Goal: Task Accomplishment & Management: Manage account settings

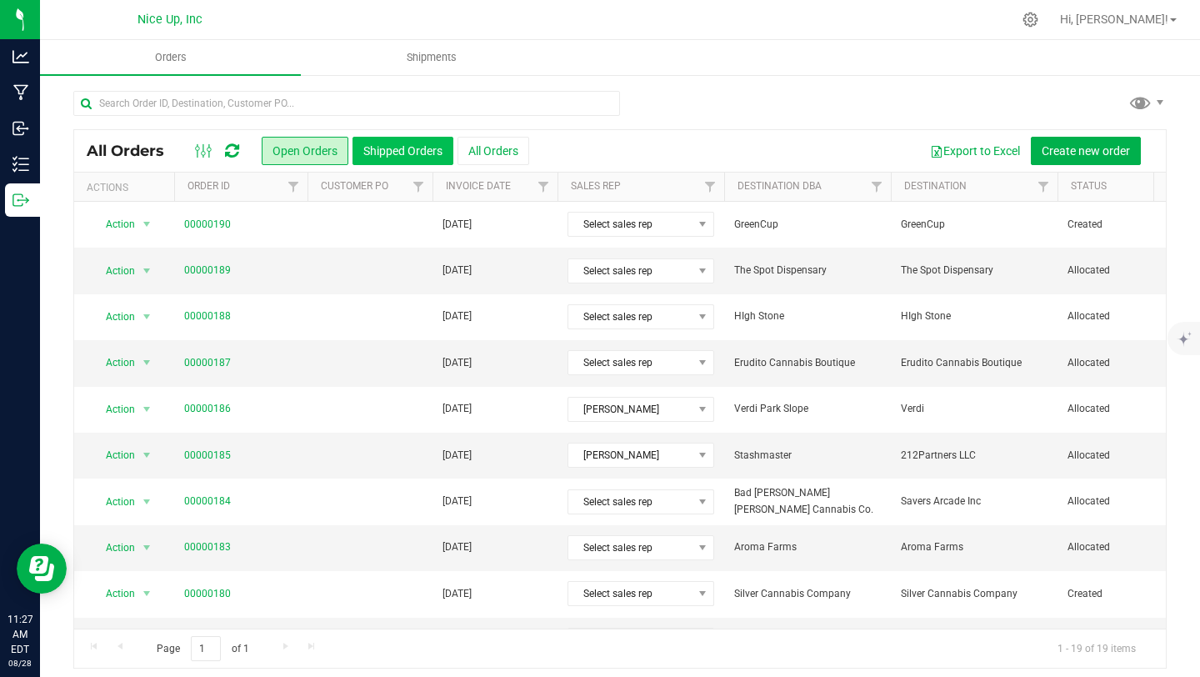
click at [398, 145] on button "Shipped Orders" at bounding box center [403, 151] width 101 height 28
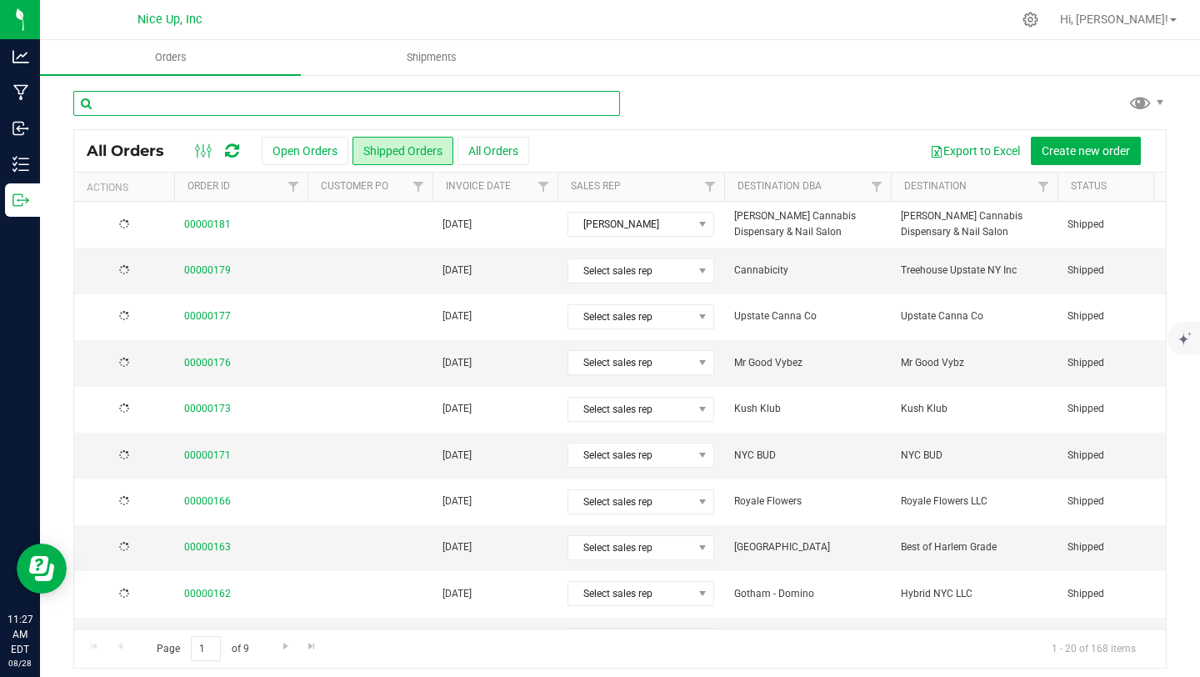
click at [363, 103] on input "text" at bounding box center [346, 103] width 547 height 25
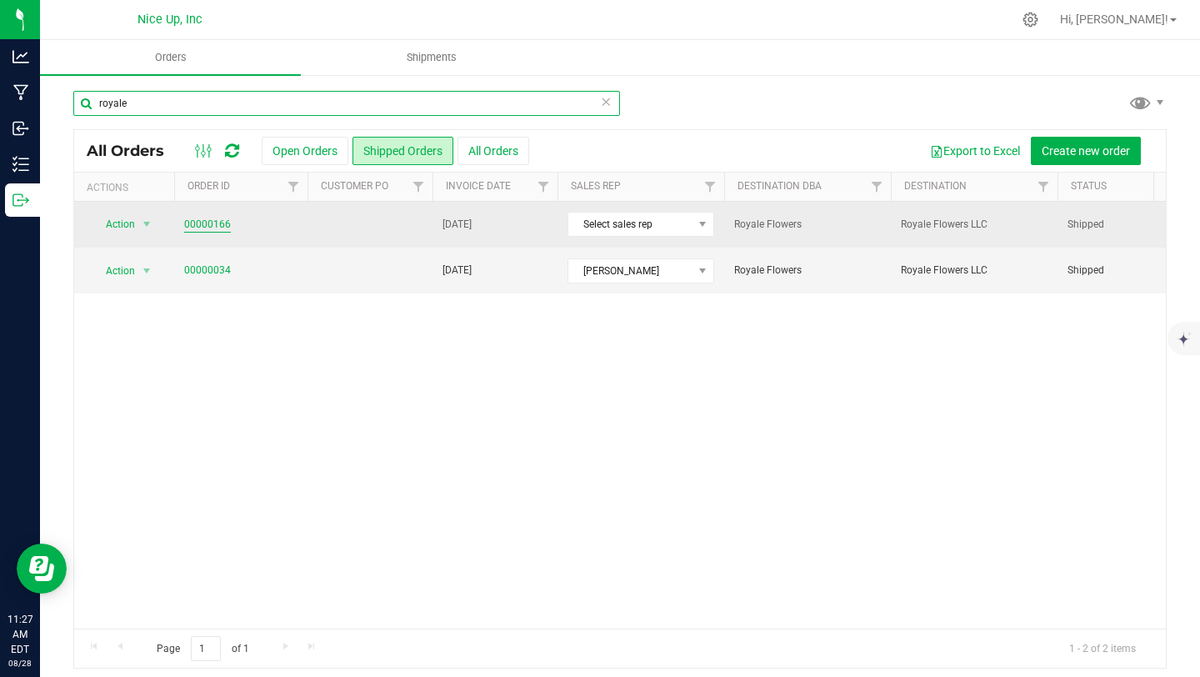
type input "royale"
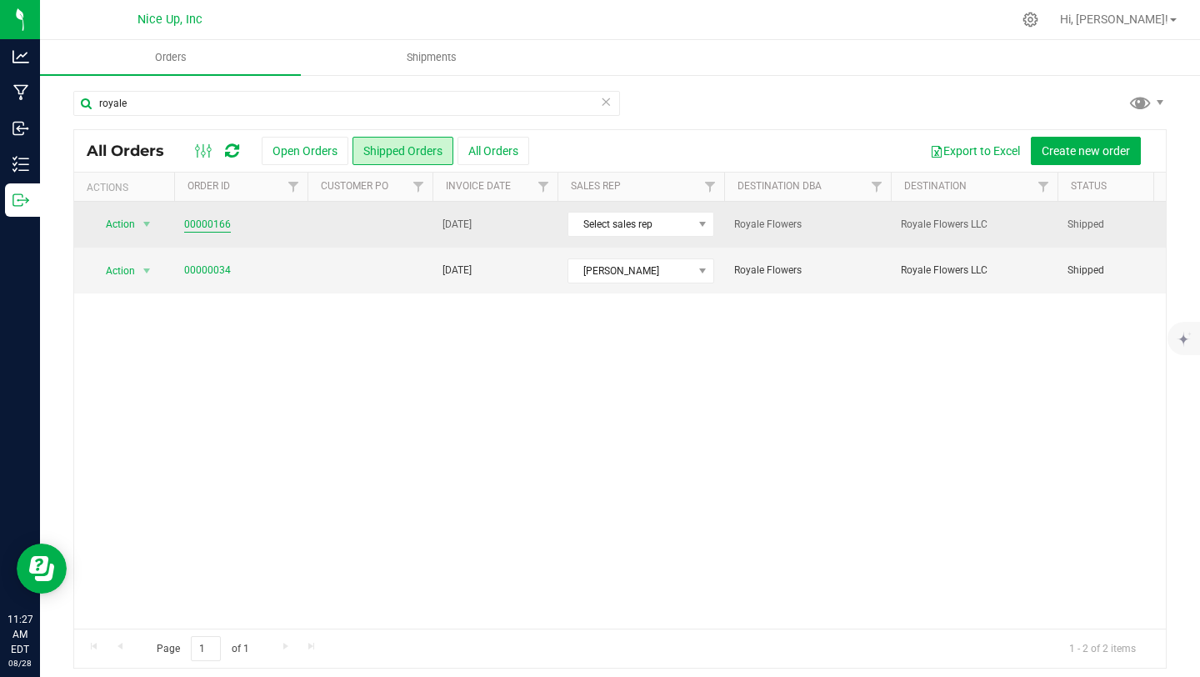
click at [211, 223] on link "00000166" at bounding box center [207, 225] width 47 height 16
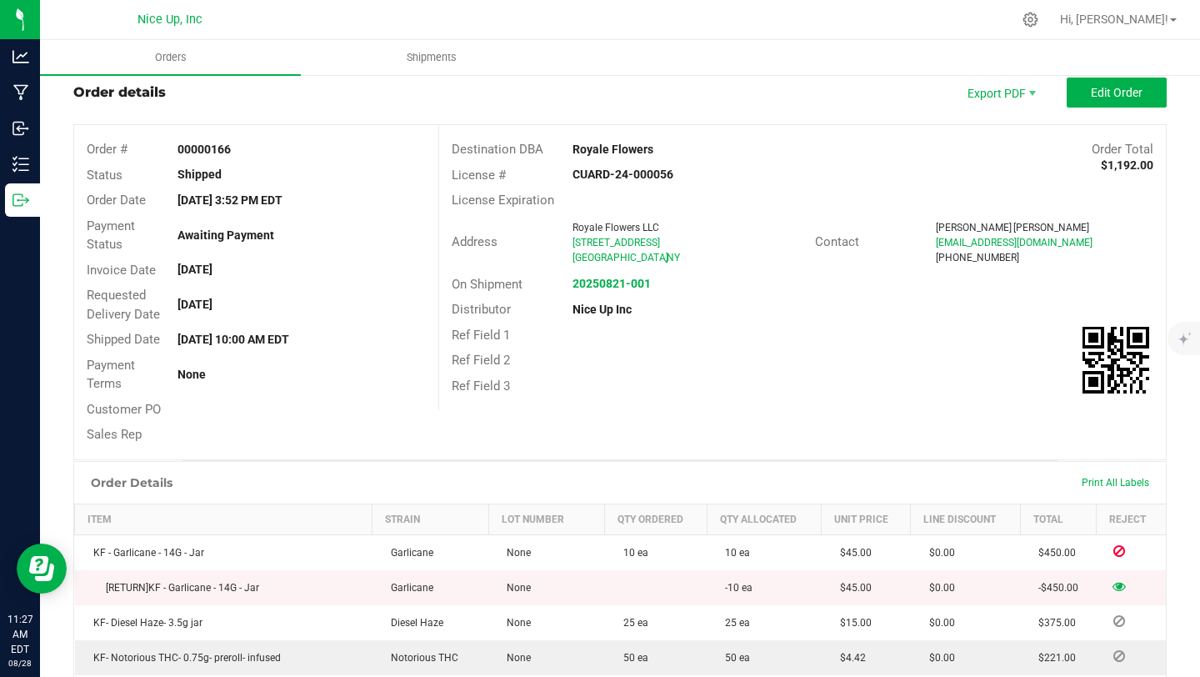
scroll to position [44, 0]
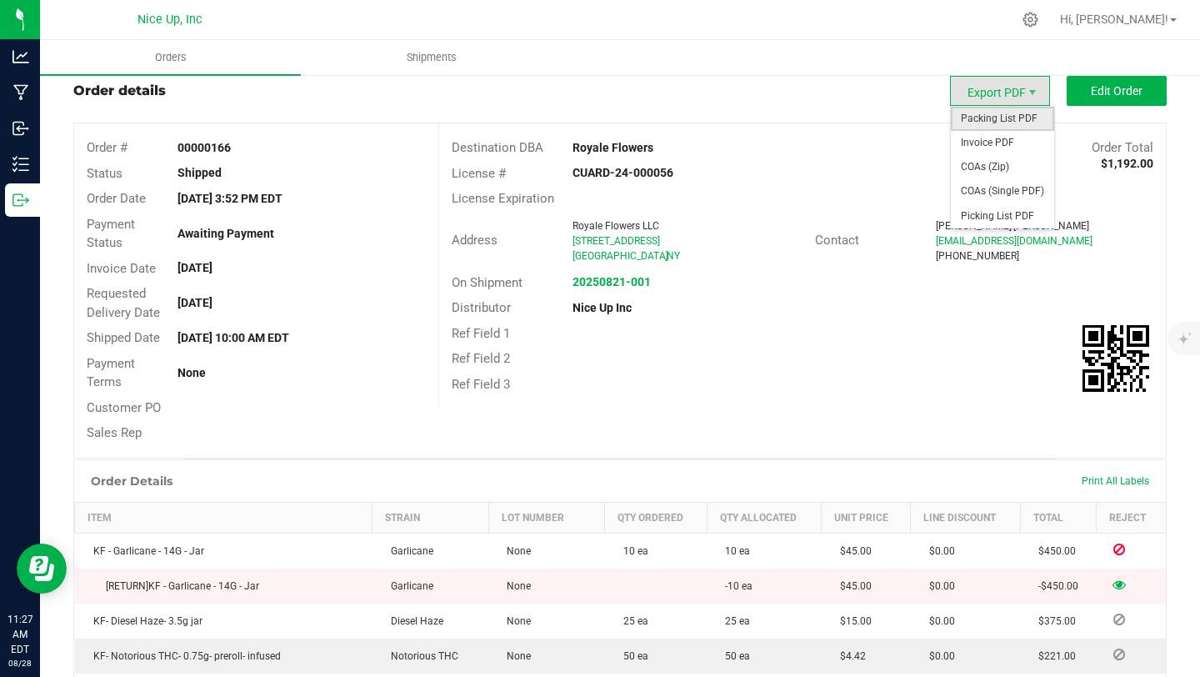
click at [994, 123] on span "Packing List PDF" at bounding box center [1002, 119] width 103 height 24
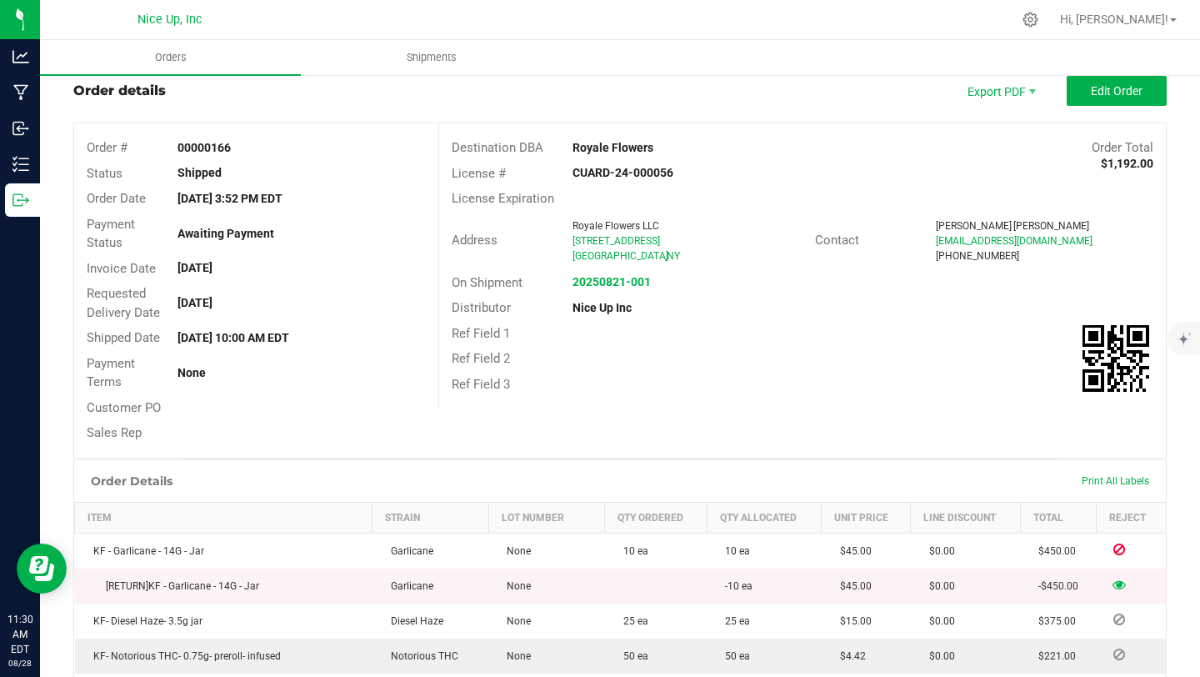
click at [1124, 591] on td at bounding box center [1131, 585] width 69 height 35
click at [1121, 585] on icon at bounding box center [1119, 584] width 13 height 10
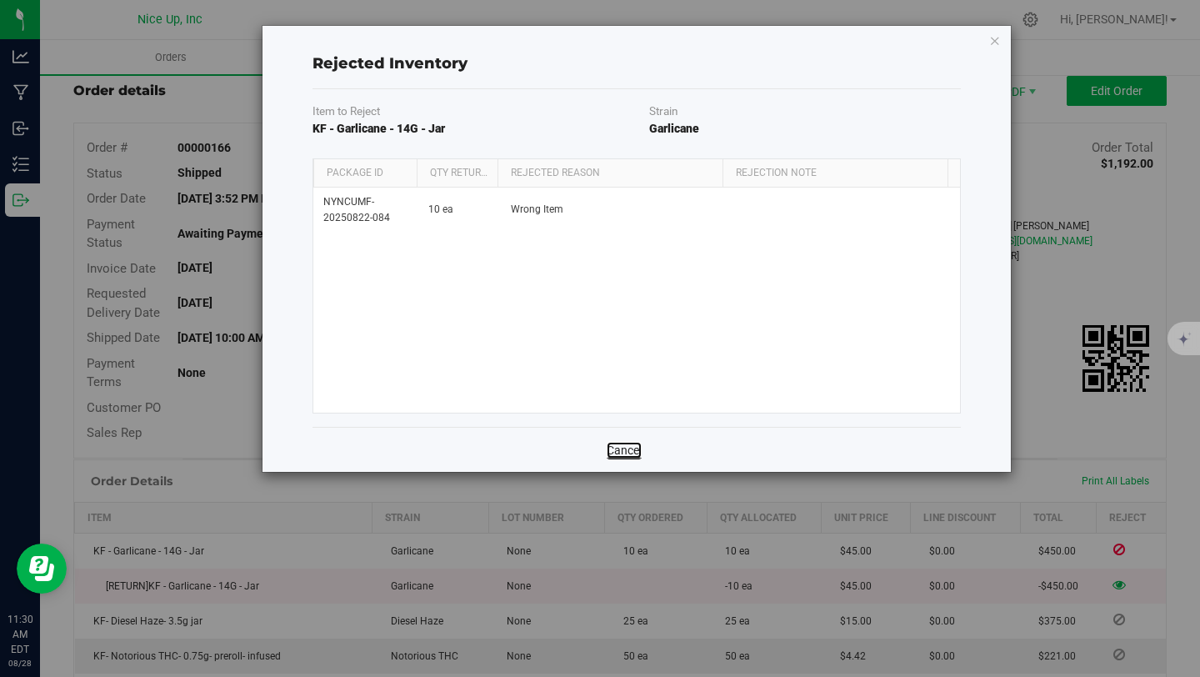
click at [621, 446] on link "Cancel" at bounding box center [624, 450] width 35 height 17
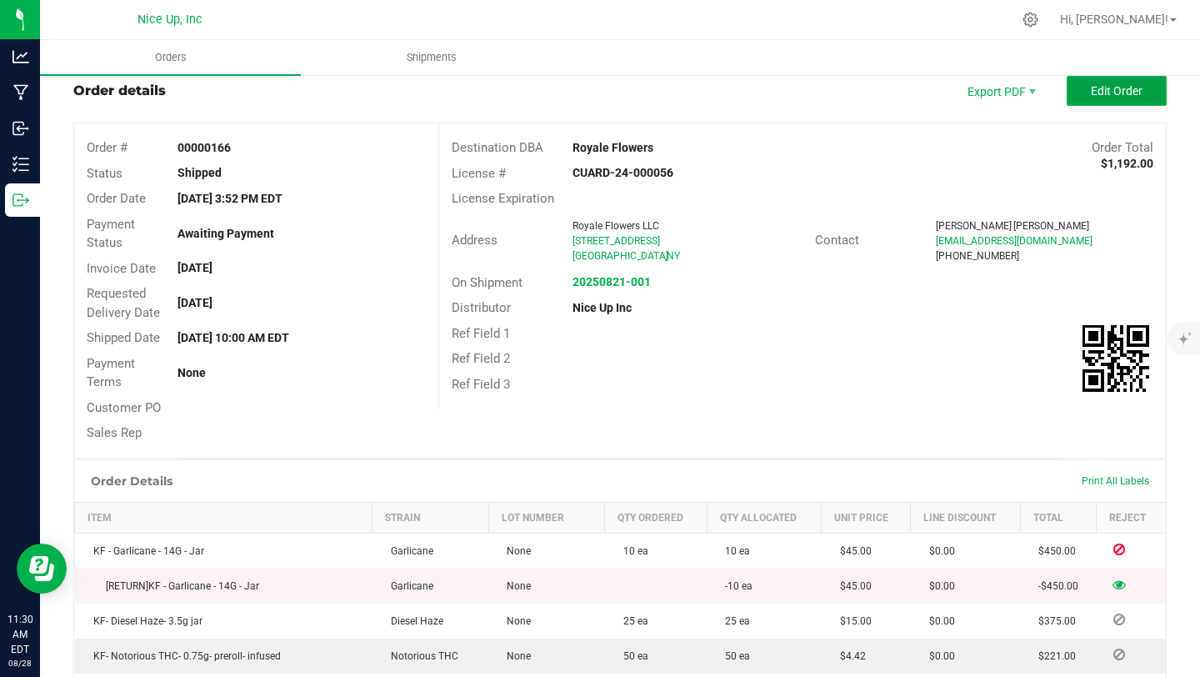
click at [1108, 86] on span "Edit Order" at bounding box center [1117, 90] width 52 height 13
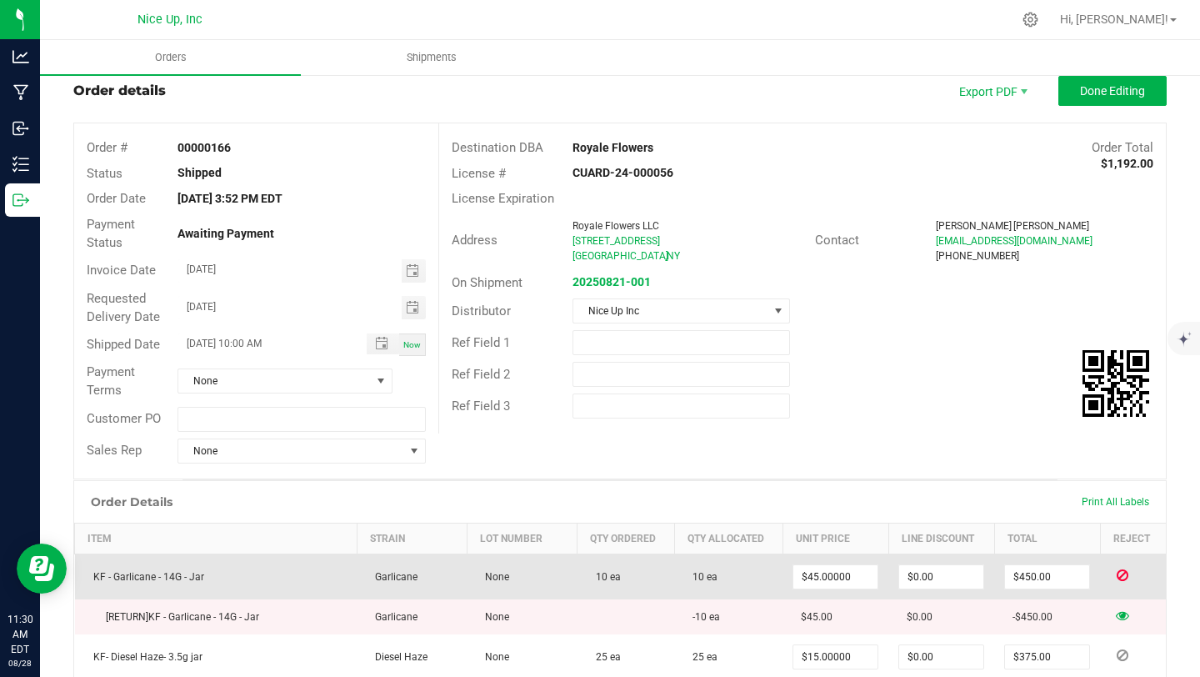
click at [1124, 570] on icon at bounding box center [1123, 575] width 12 height 10
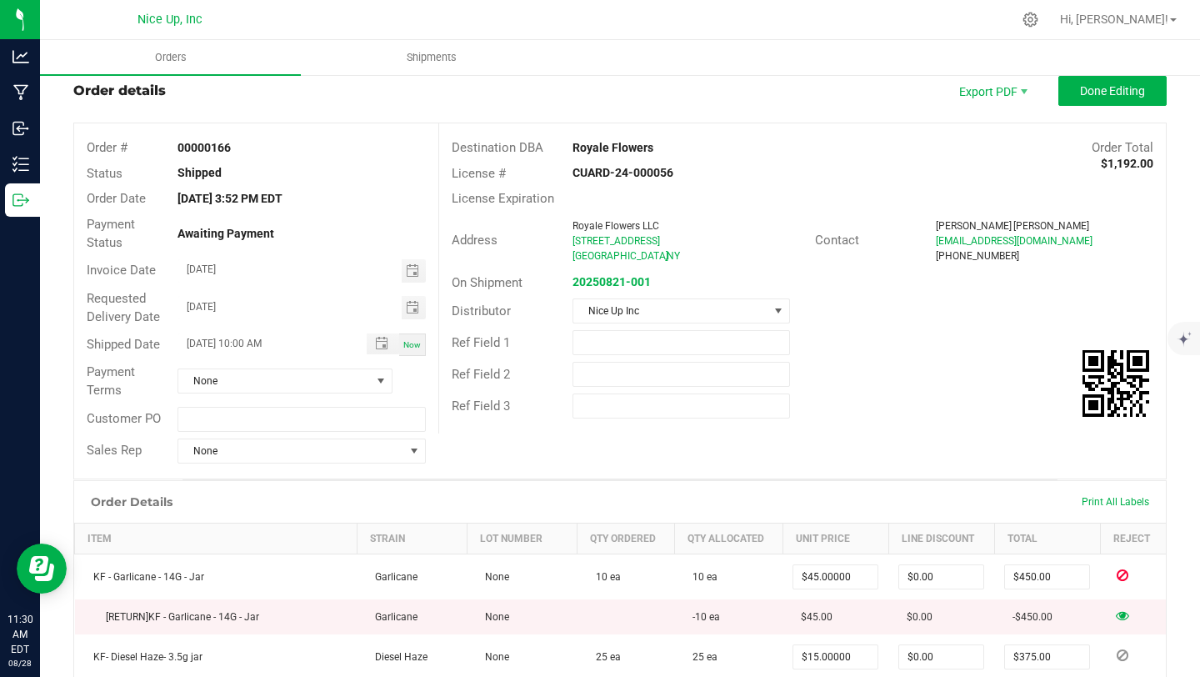
click at [1124, 616] on icon at bounding box center [1122, 615] width 13 height 10
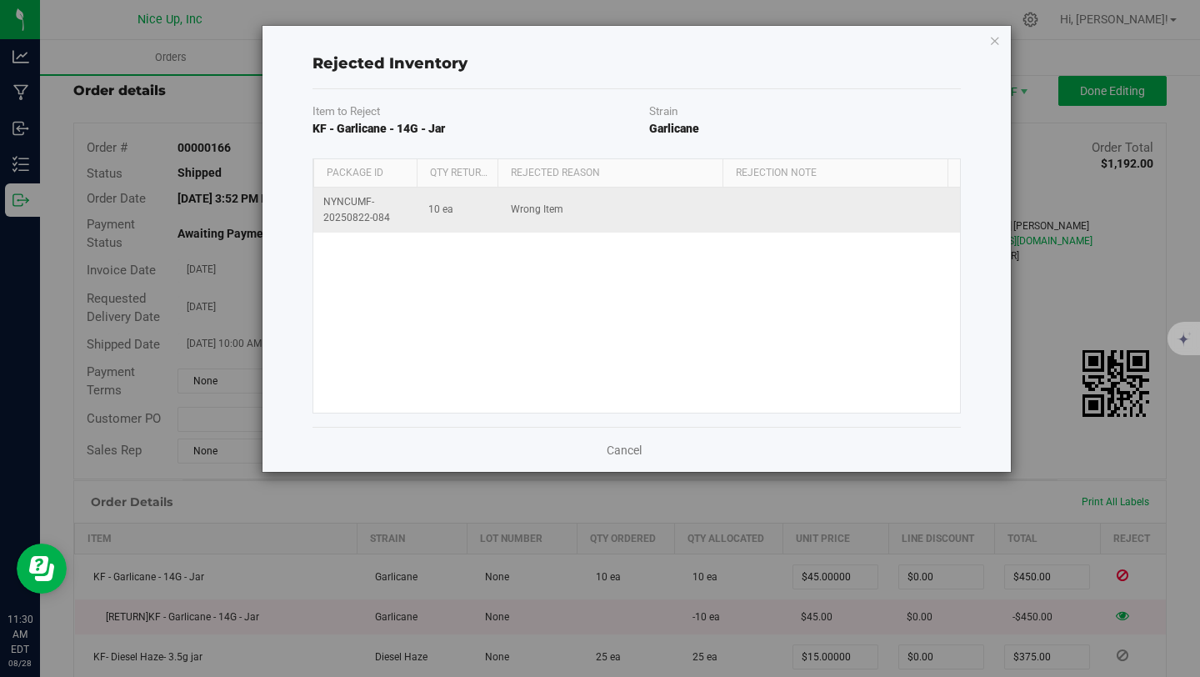
click at [533, 207] on span "Wrong Item" at bounding box center [537, 210] width 53 height 16
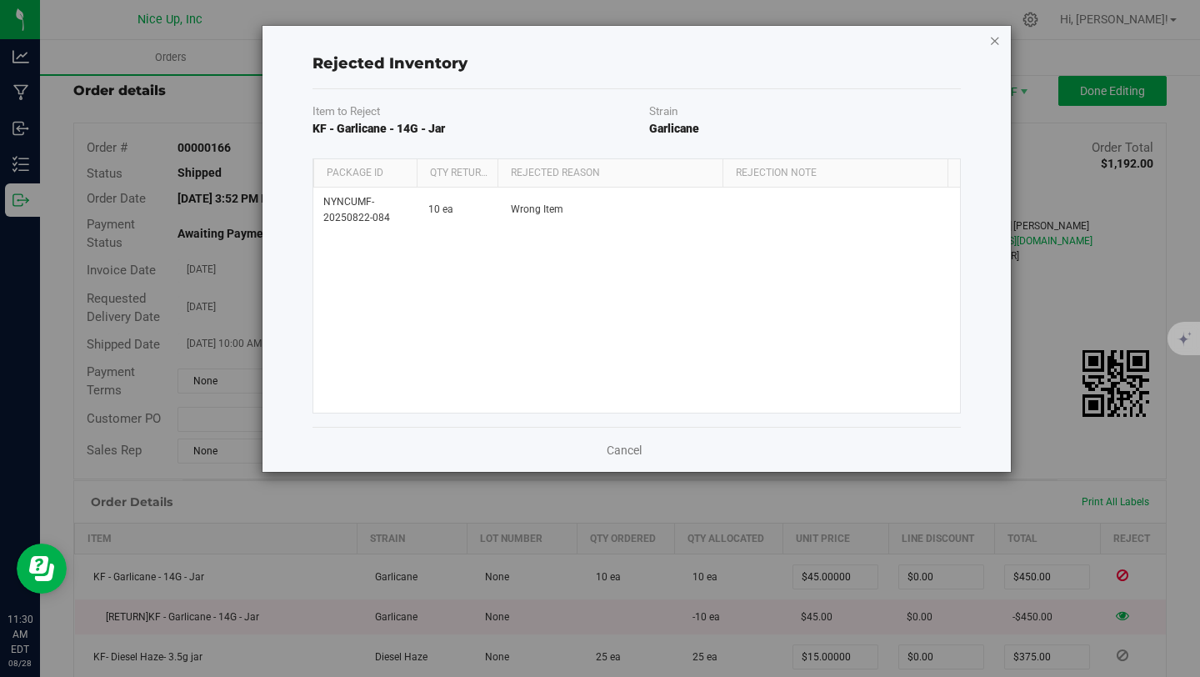
click at [994, 43] on icon "button" at bounding box center [995, 40] width 12 height 20
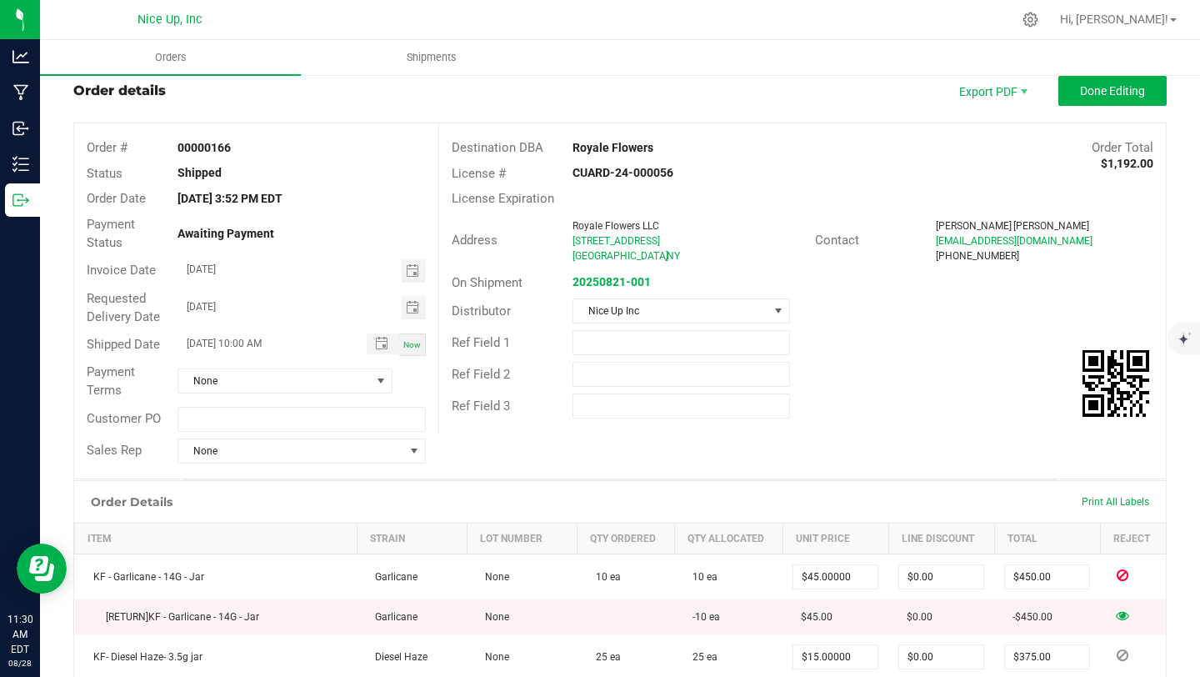
click at [524, 104] on div "Order details Export PDF Done Editing" at bounding box center [620, 91] width 1094 height 30
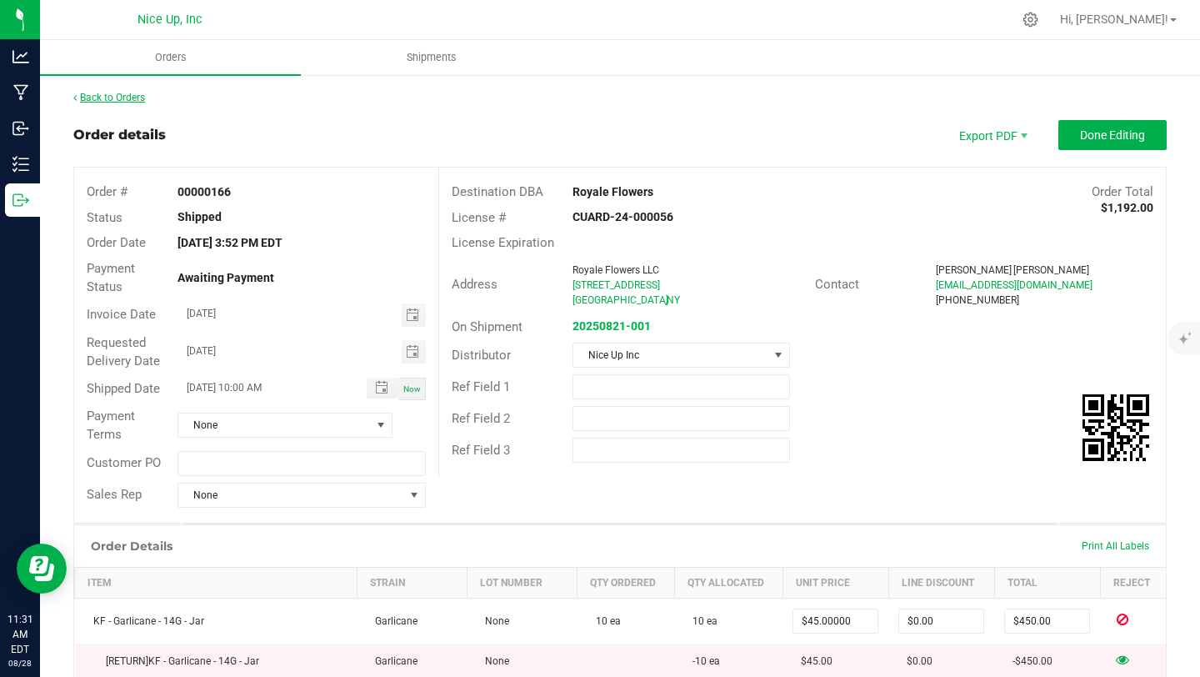
click at [133, 98] on link "Back to Orders" at bounding box center [109, 98] width 72 height 12
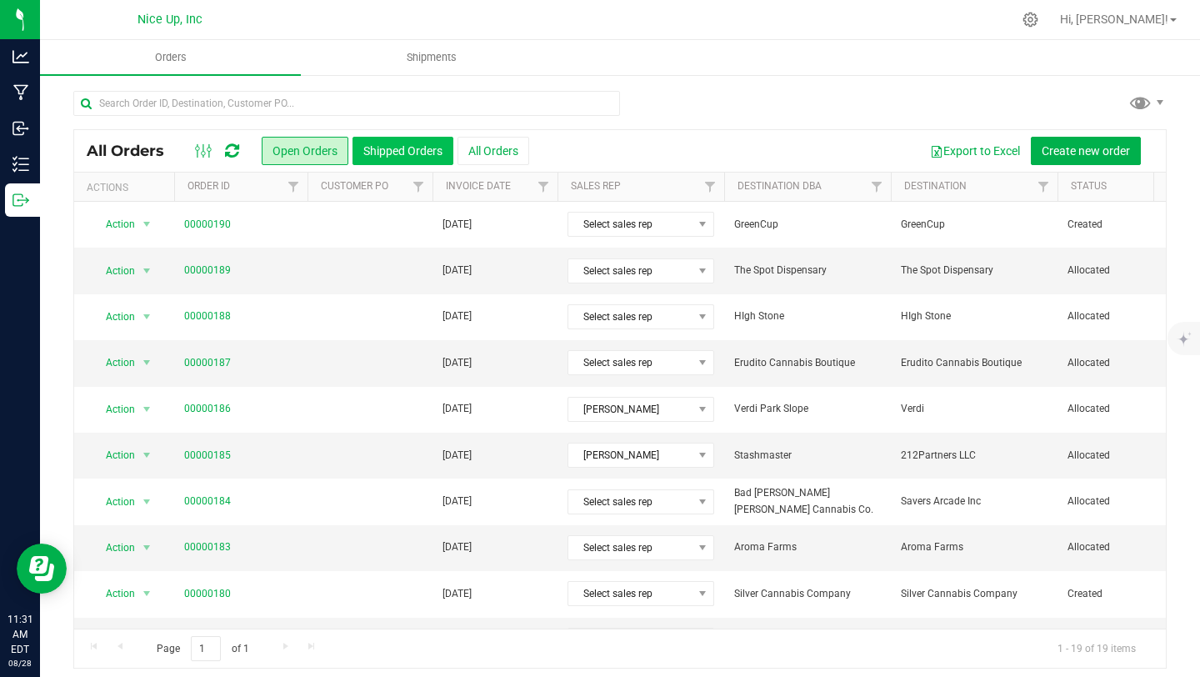
click at [390, 152] on button "Shipped Orders" at bounding box center [403, 151] width 101 height 28
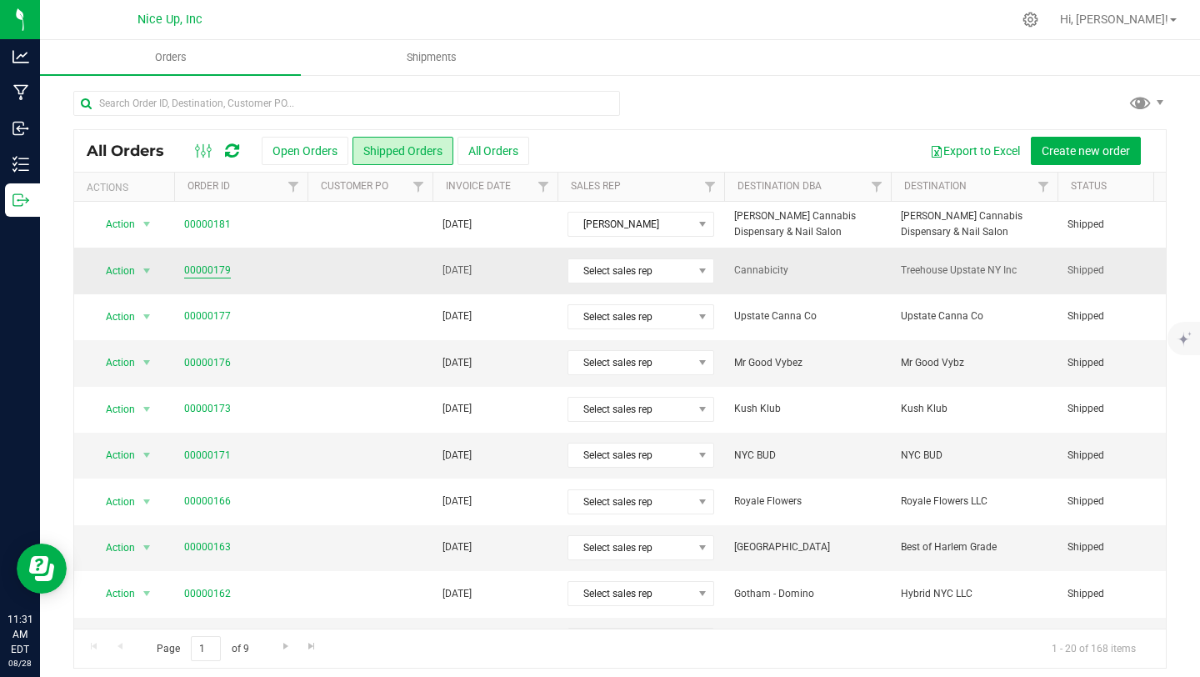
click at [220, 265] on link "00000179" at bounding box center [207, 271] width 47 height 16
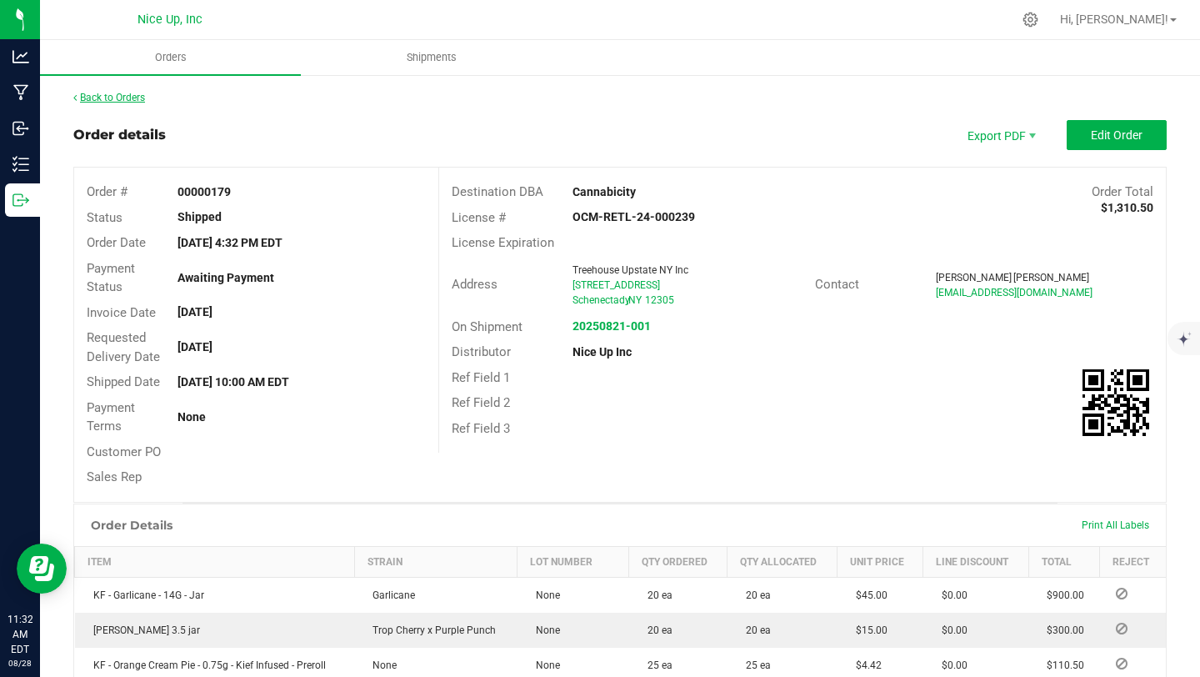
click at [120, 100] on link "Back to Orders" at bounding box center [109, 98] width 72 height 12
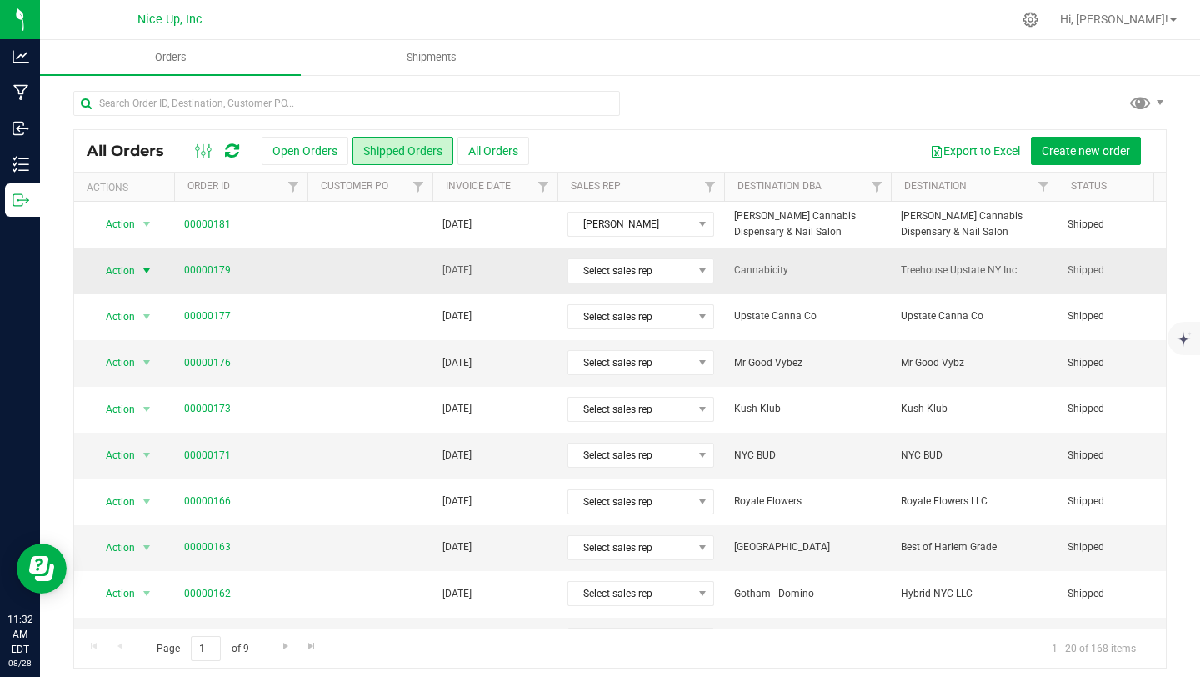
click at [138, 273] on span "select" at bounding box center [147, 270] width 21 height 23
click at [135, 299] on li "Clone order" at bounding box center [155, 298] width 126 height 25
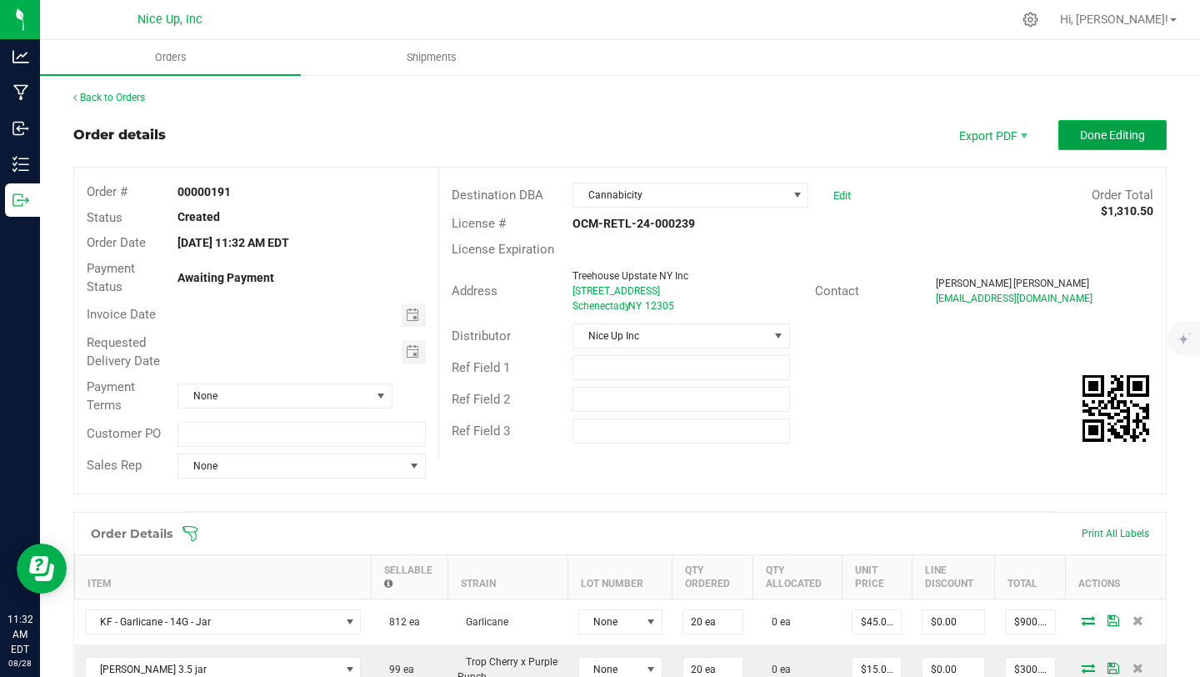
click at [1090, 128] on span "Done Editing" at bounding box center [1112, 134] width 65 height 13
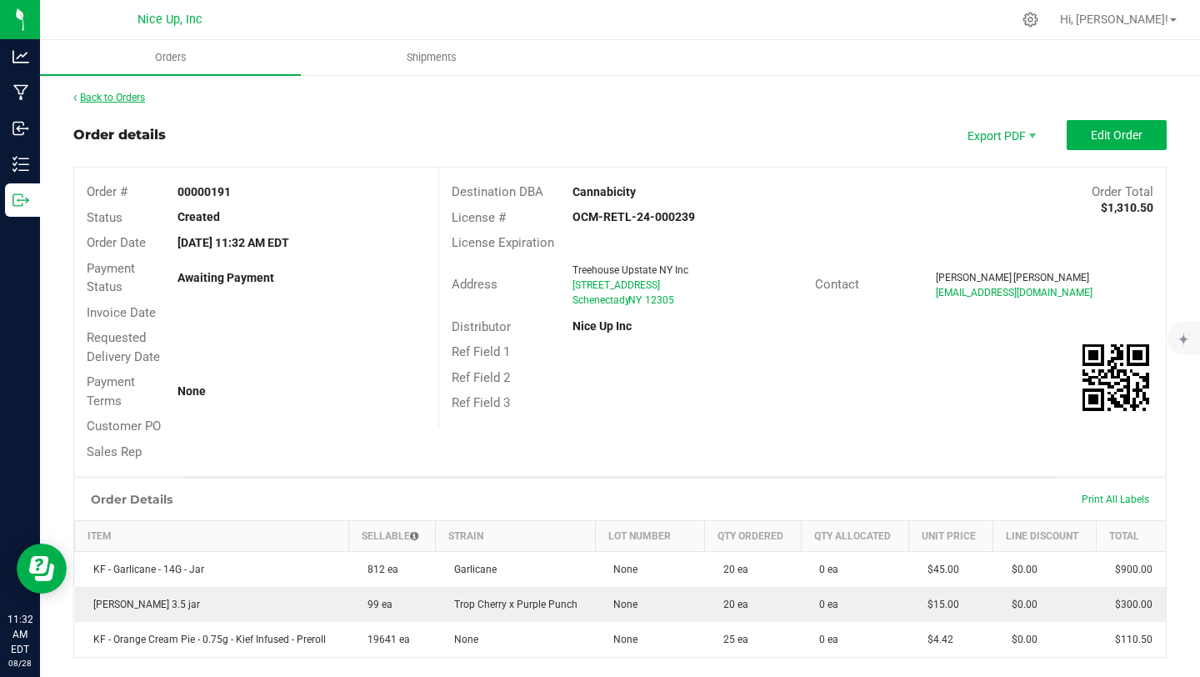
click at [115, 95] on link "Back to Orders" at bounding box center [109, 98] width 72 height 12
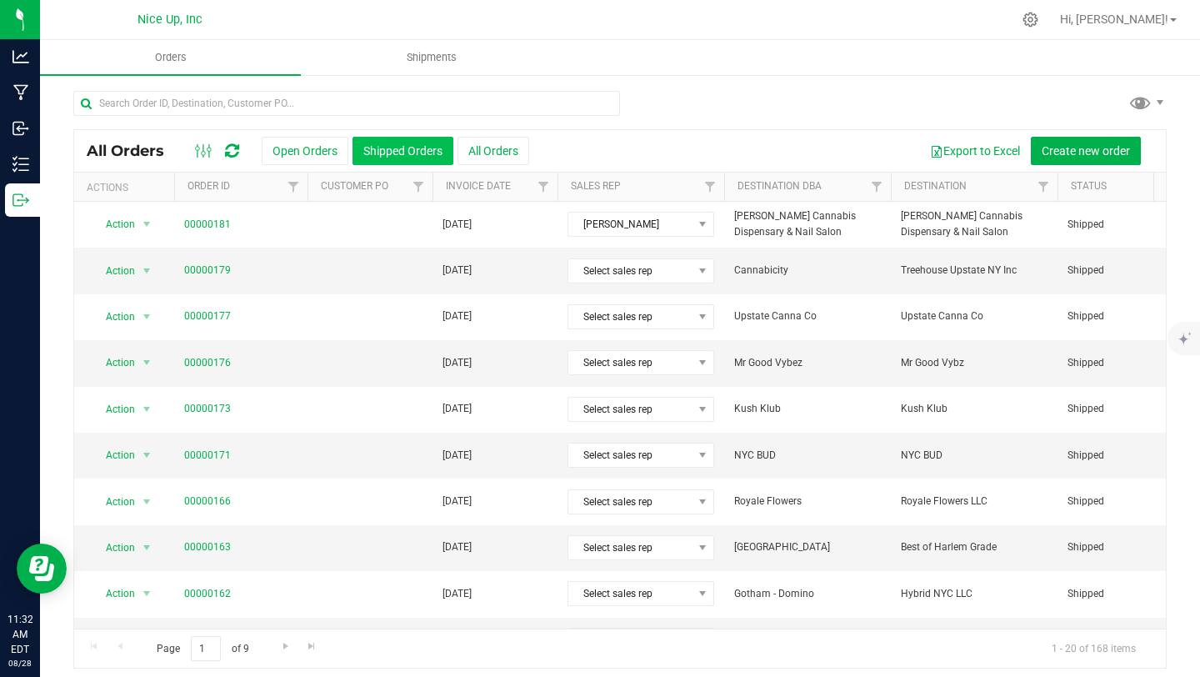
click at [420, 149] on button "Shipped Orders" at bounding box center [403, 151] width 101 height 28
click at [218, 270] on link "00000179" at bounding box center [207, 271] width 47 height 16
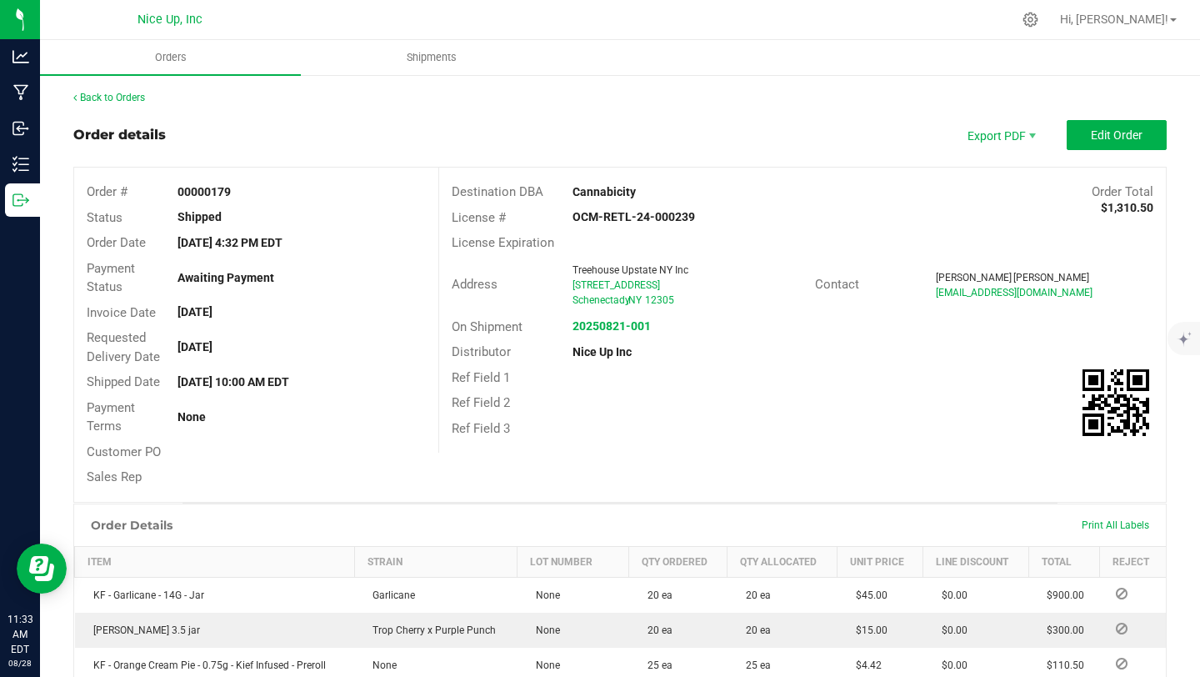
scroll to position [12, 0]
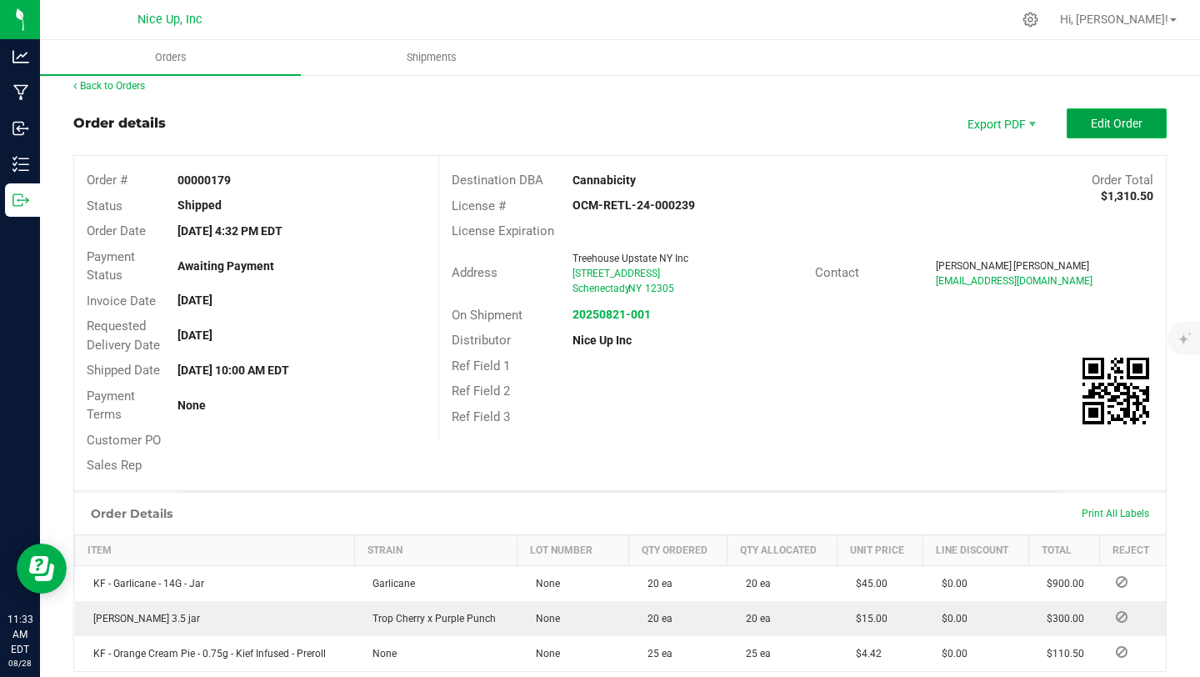
click at [1115, 113] on button "Edit Order" at bounding box center [1117, 123] width 100 height 30
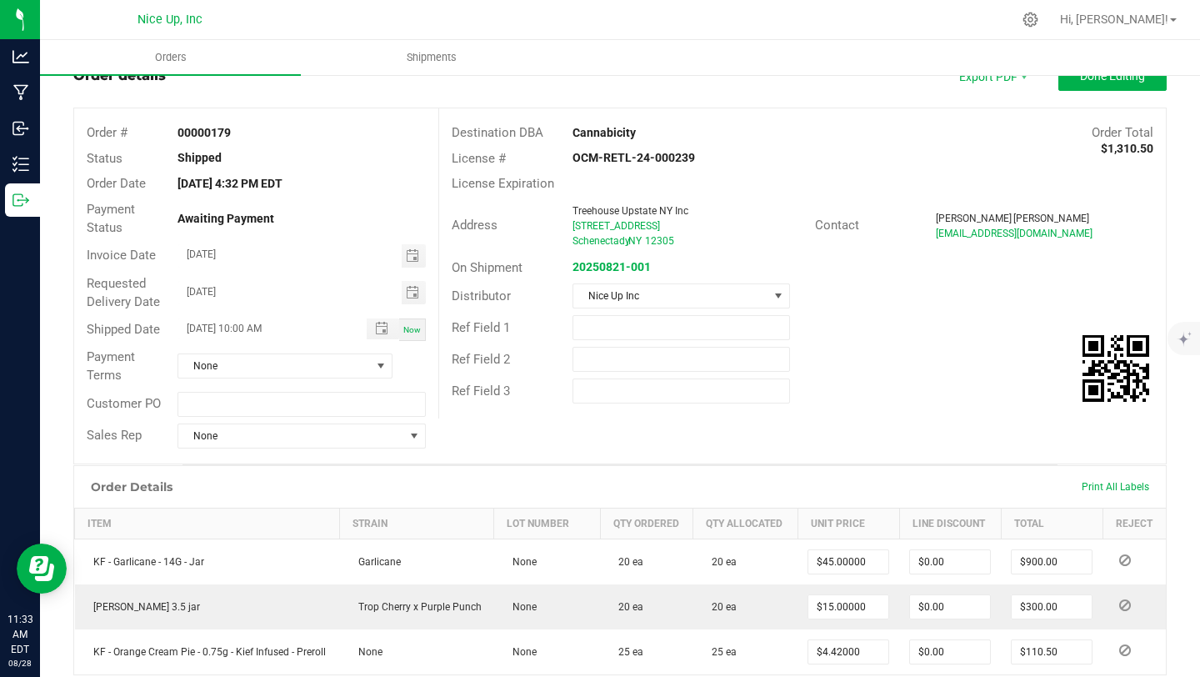
scroll to position [74, 0]
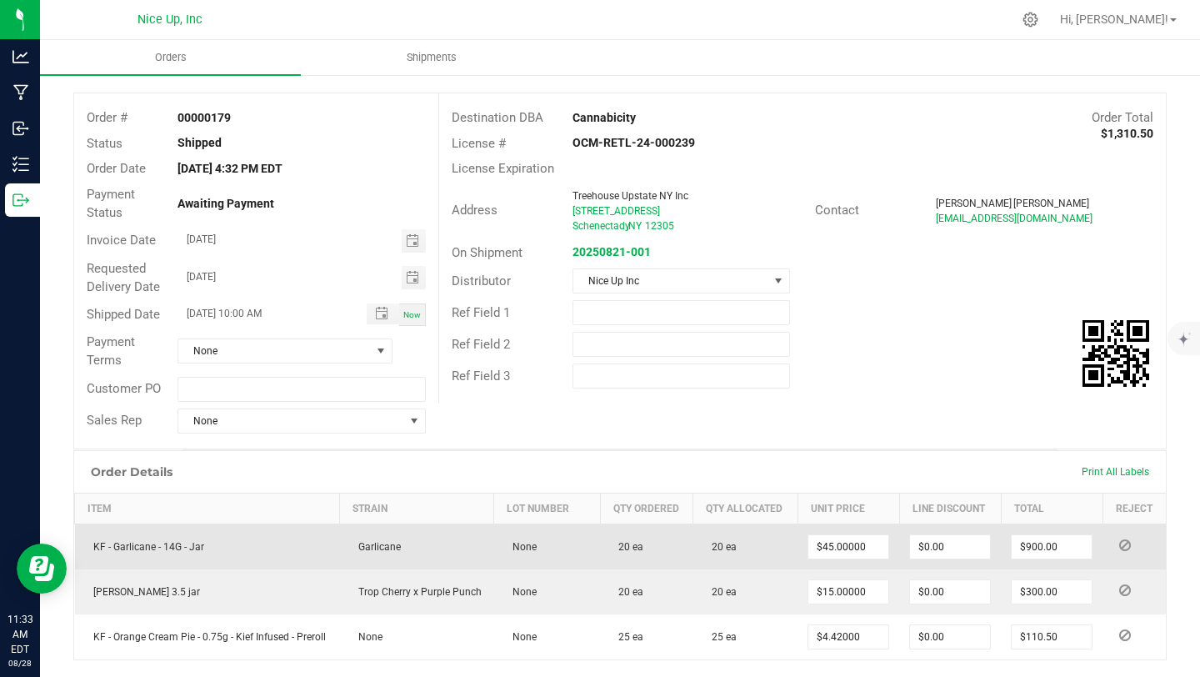
click at [1119, 543] on span at bounding box center [1125, 545] width 25 height 10
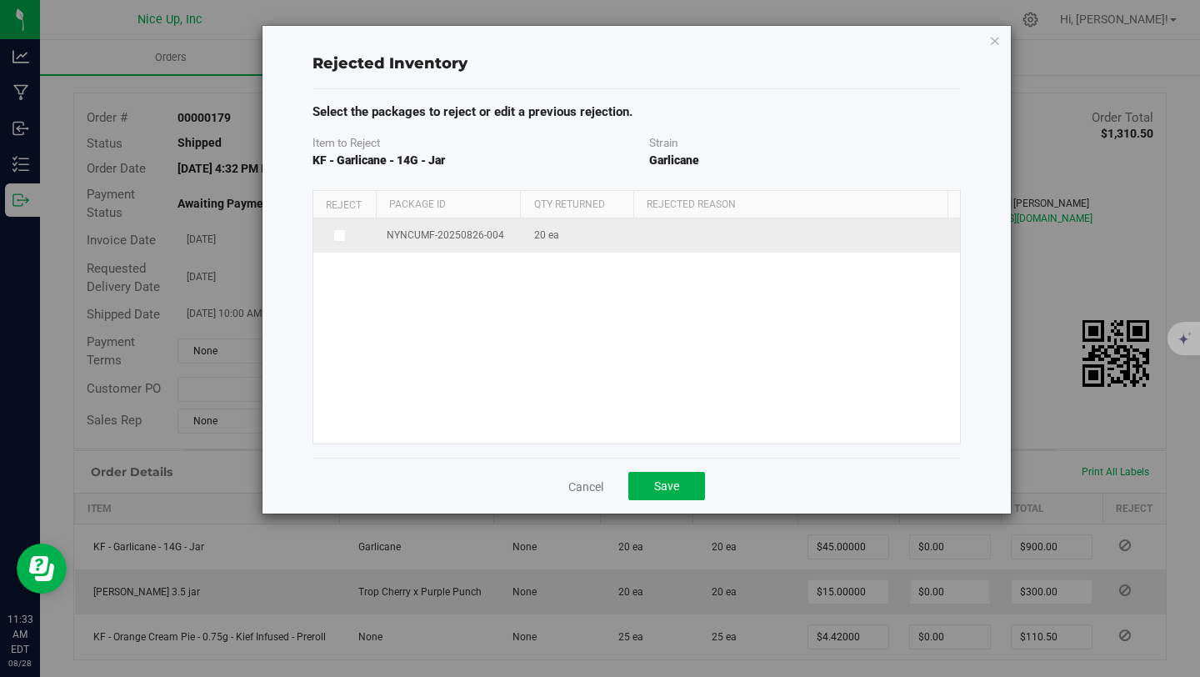
click at [334, 235] on icon at bounding box center [338, 235] width 8 height 0
click at [0, 0] on input "checkbox" at bounding box center [0, 0] width 0 height 0
click at [688, 243] on span at bounding box center [789, 237] width 278 height 23
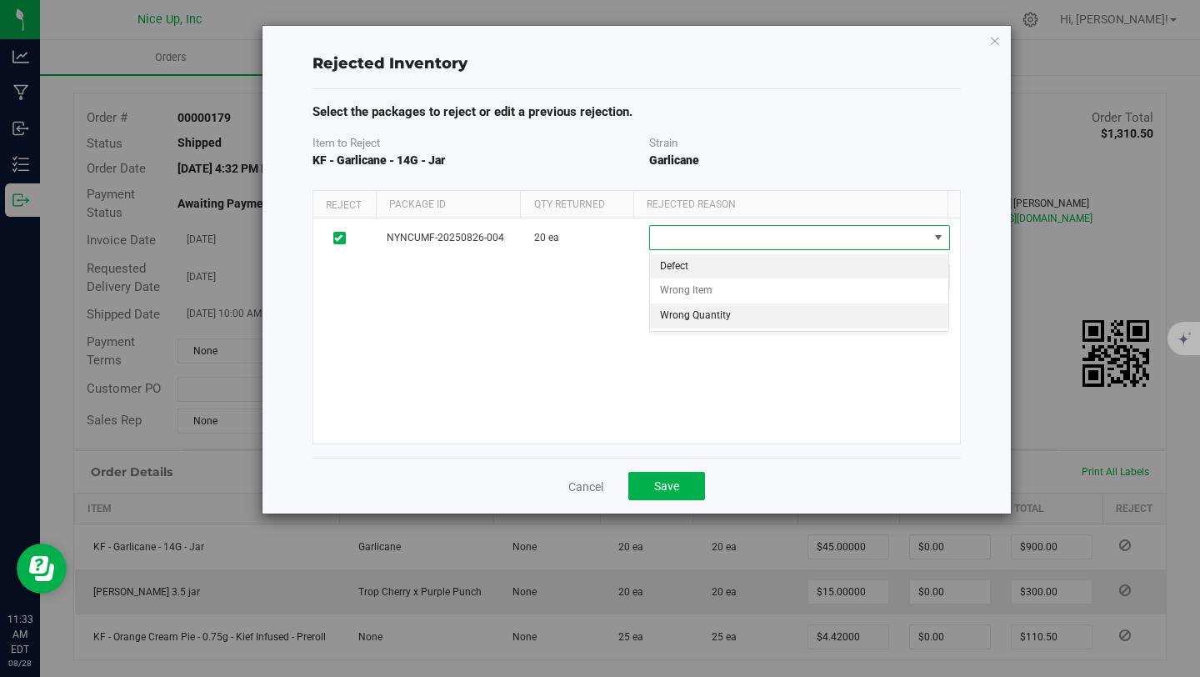
click at [708, 314] on li "Wrong Quantity" at bounding box center [799, 315] width 298 height 25
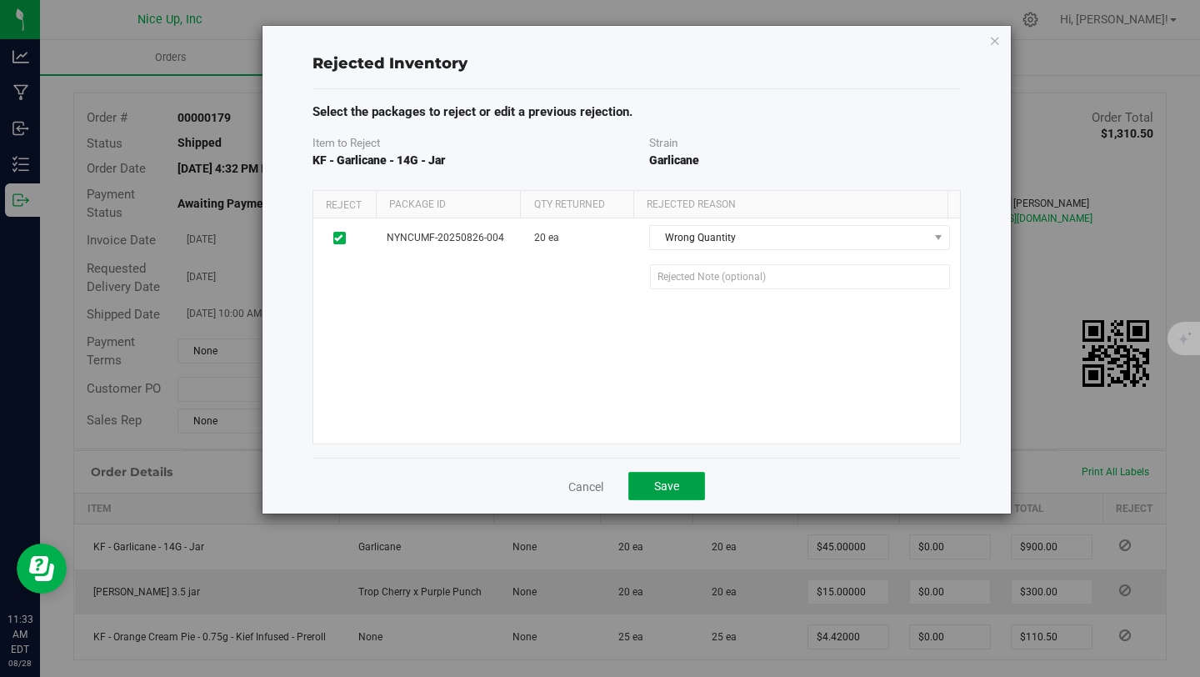
click at [674, 474] on button "Save" at bounding box center [666, 486] width 77 height 28
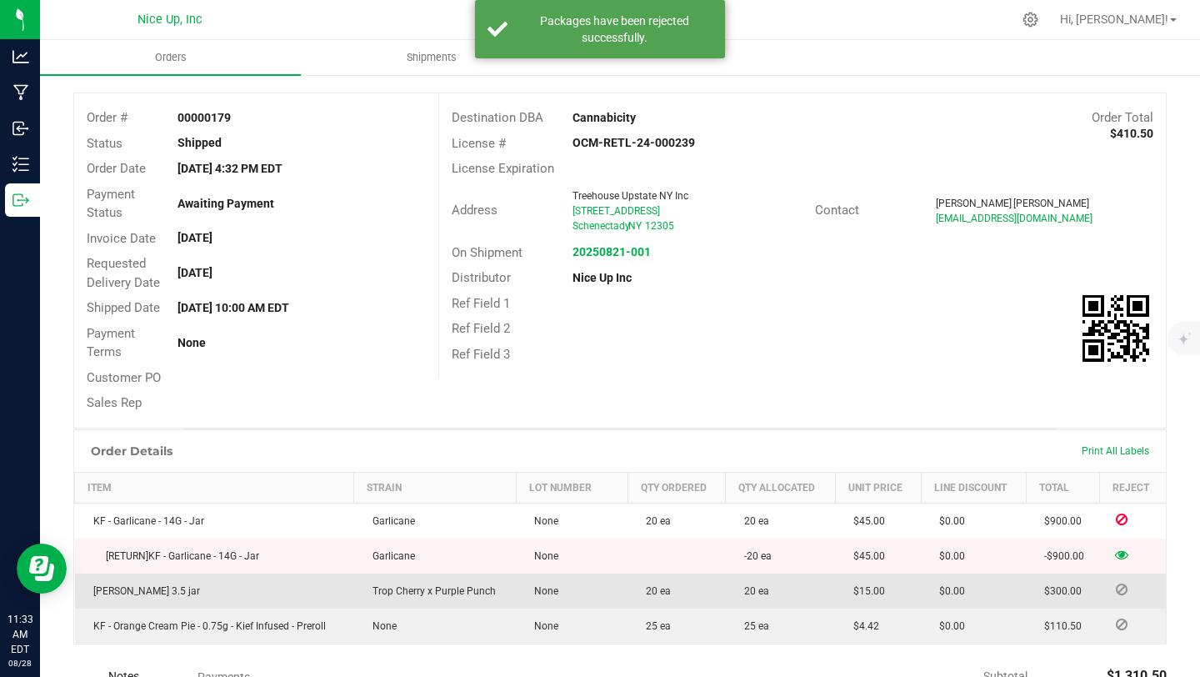
click at [1124, 588] on icon at bounding box center [1122, 589] width 12 height 10
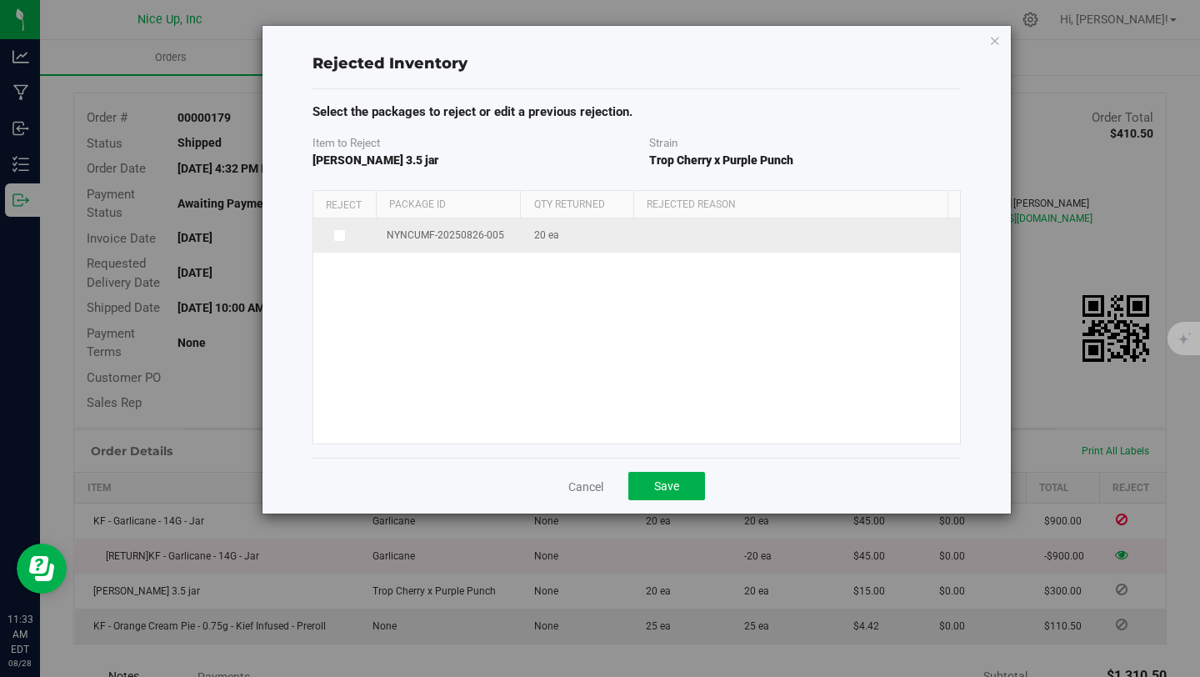
click at [335, 235] on icon at bounding box center [338, 235] width 8 height 0
click at [0, 0] on input "checkbox" at bounding box center [0, 0] width 0 height 0
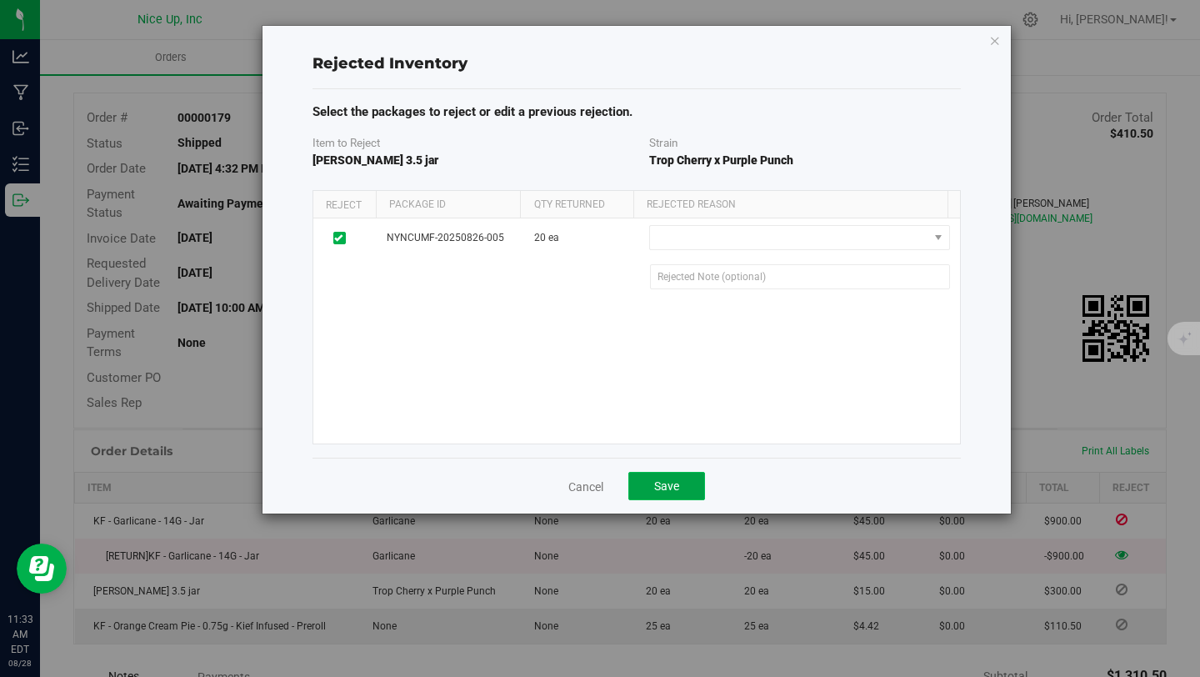
click at [643, 483] on button "Save" at bounding box center [666, 486] width 77 height 28
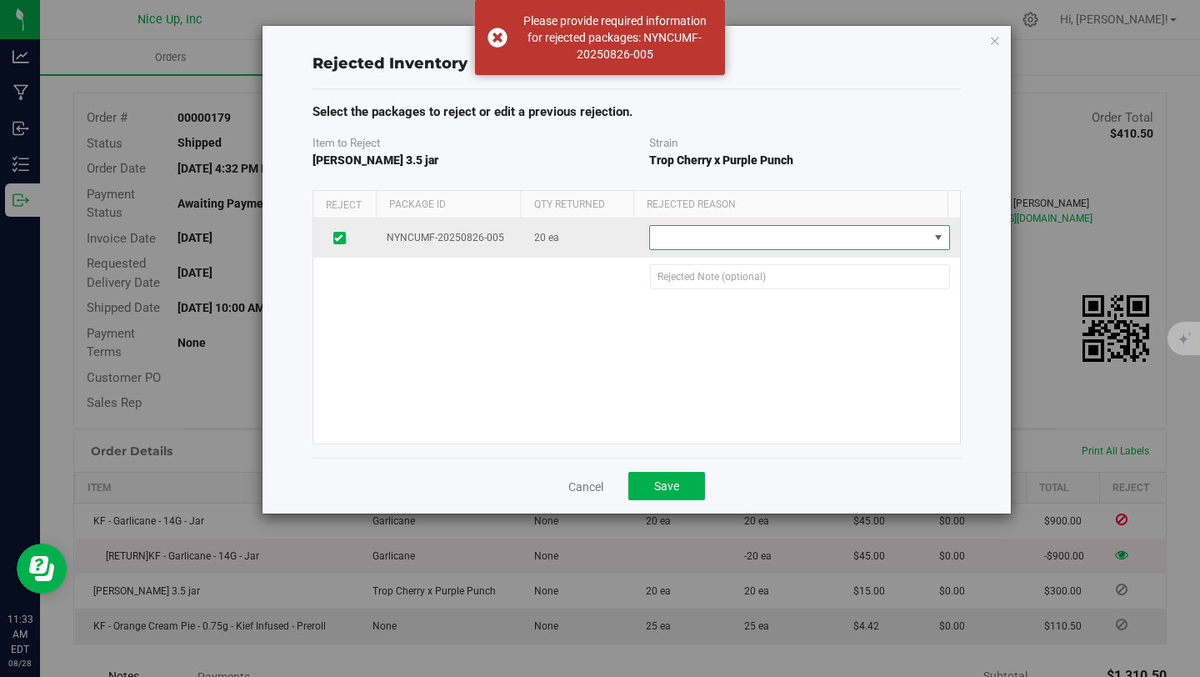
click at [727, 229] on span at bounding box center [789, 237] width 278 height 23
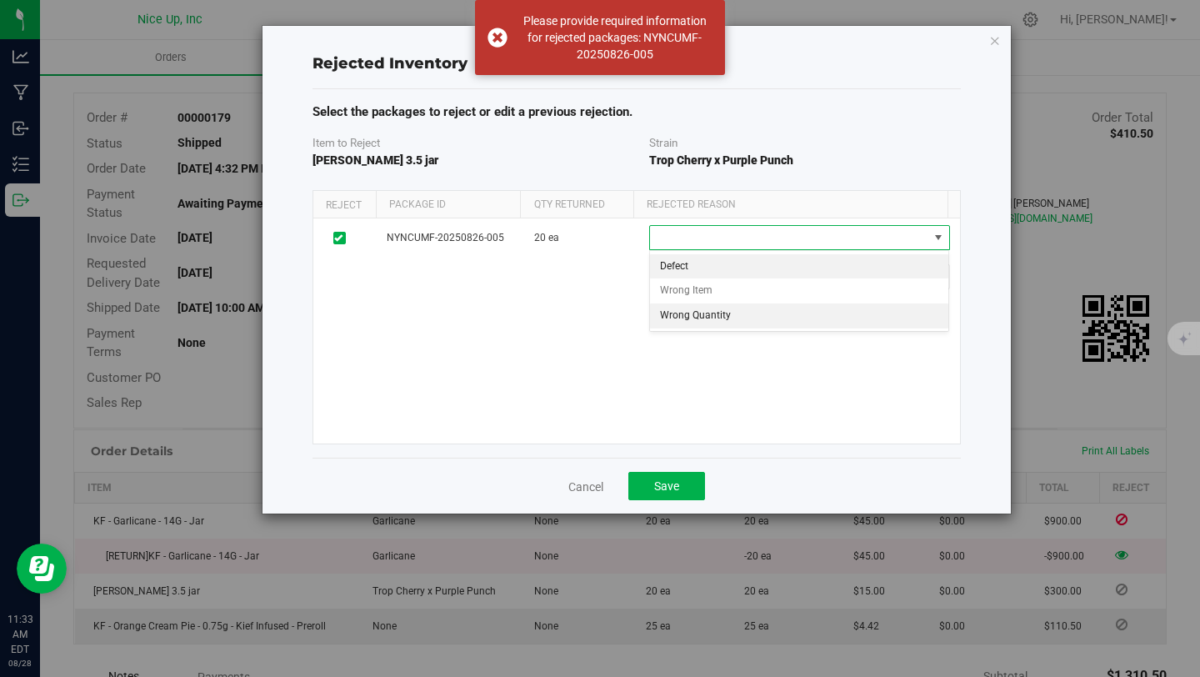
click at [714, 311] on li "Wrong Quantity" at bounding box center [799, 315] width 298 height 25
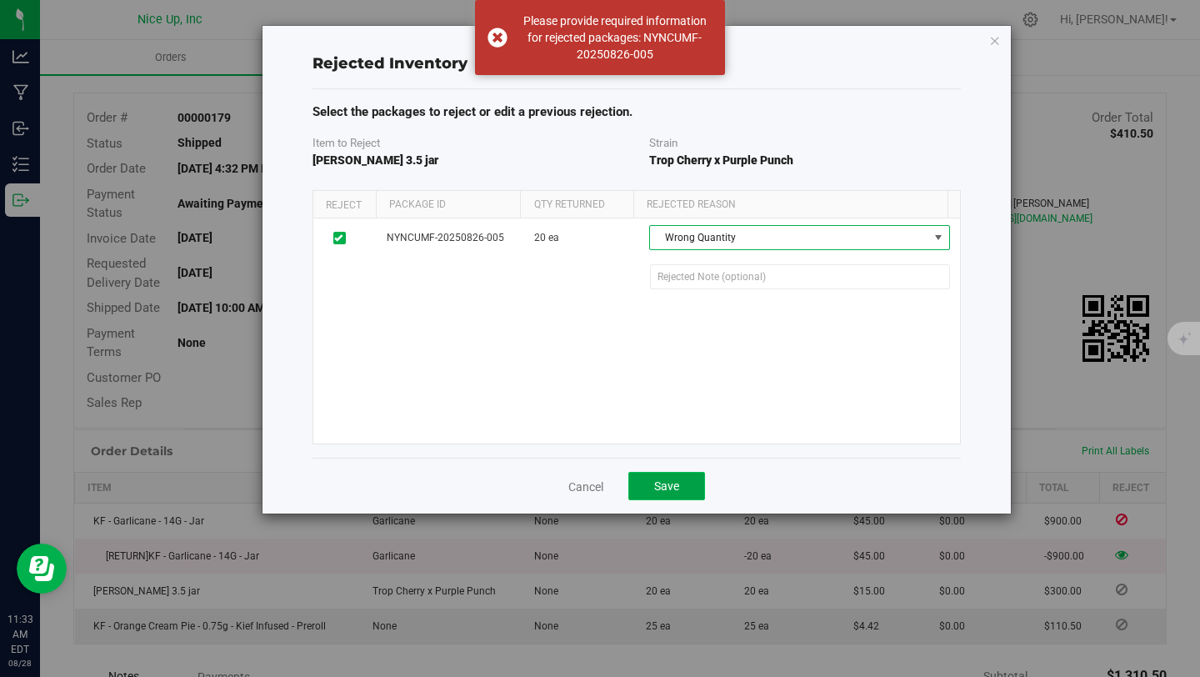
click at [663, 491] on span "Save" at bounding box center [666, 485] width 25 height 13
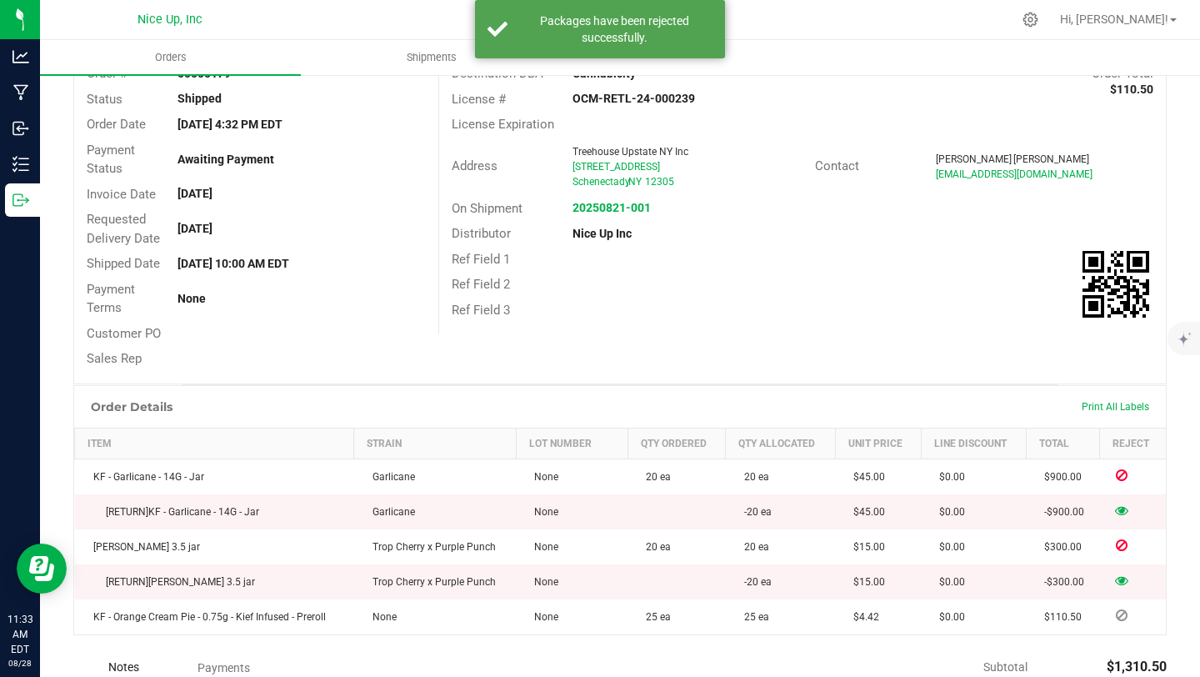
scroll to position [121, 0]
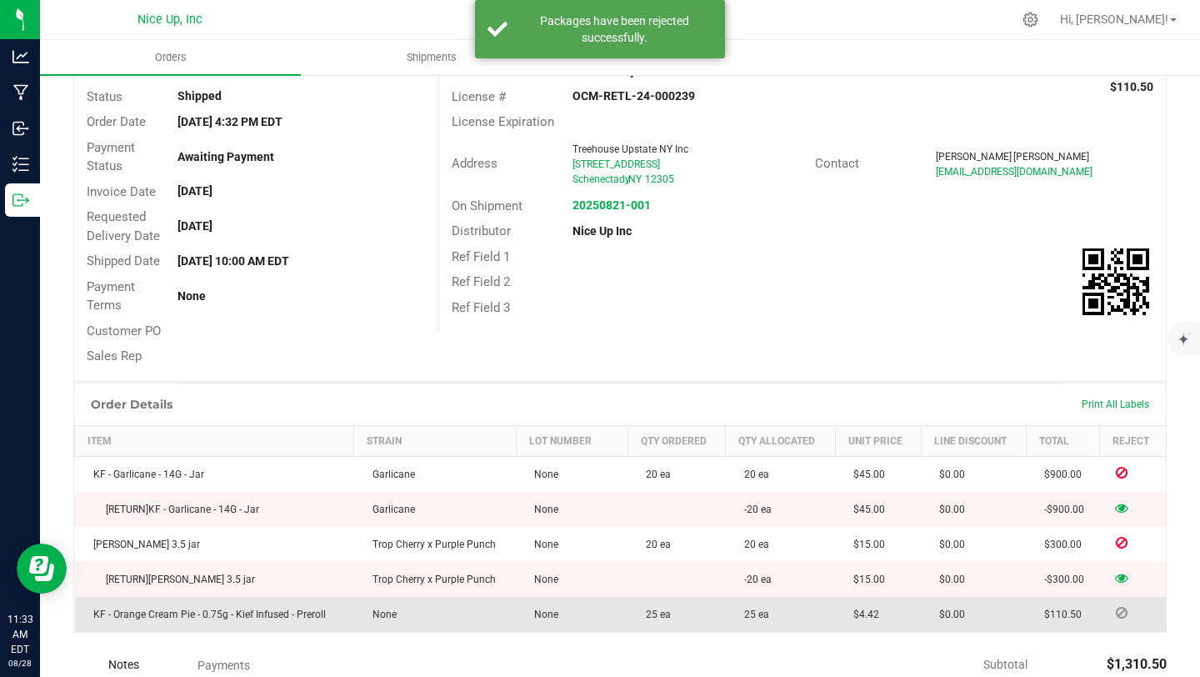
click at [1124, 612] on icon at bounding box center [1122, 613] width 12 height 10
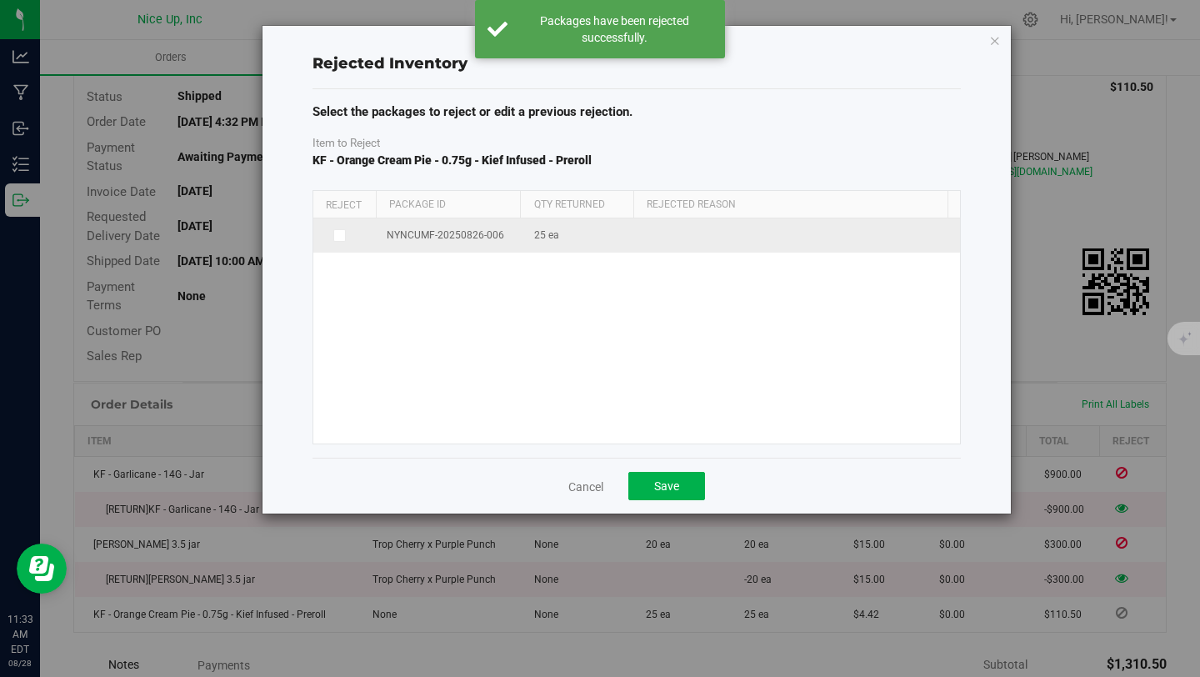
click at [341, 235] on icon at bounding box center [338, 235] width 8 height 0
click at [0, 0] on input "checkbox" at bounding box center [0, 0] width 0 height 0
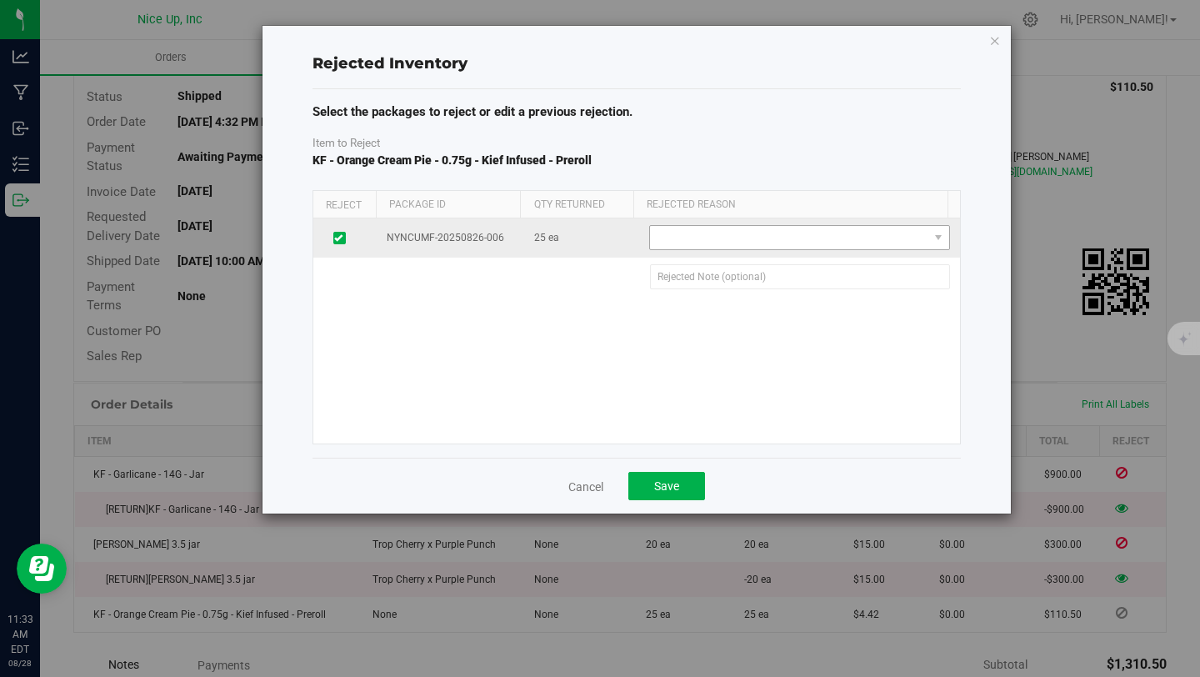
click at [721, 240] on span at bounding box center [789, 237] width 278 height 23
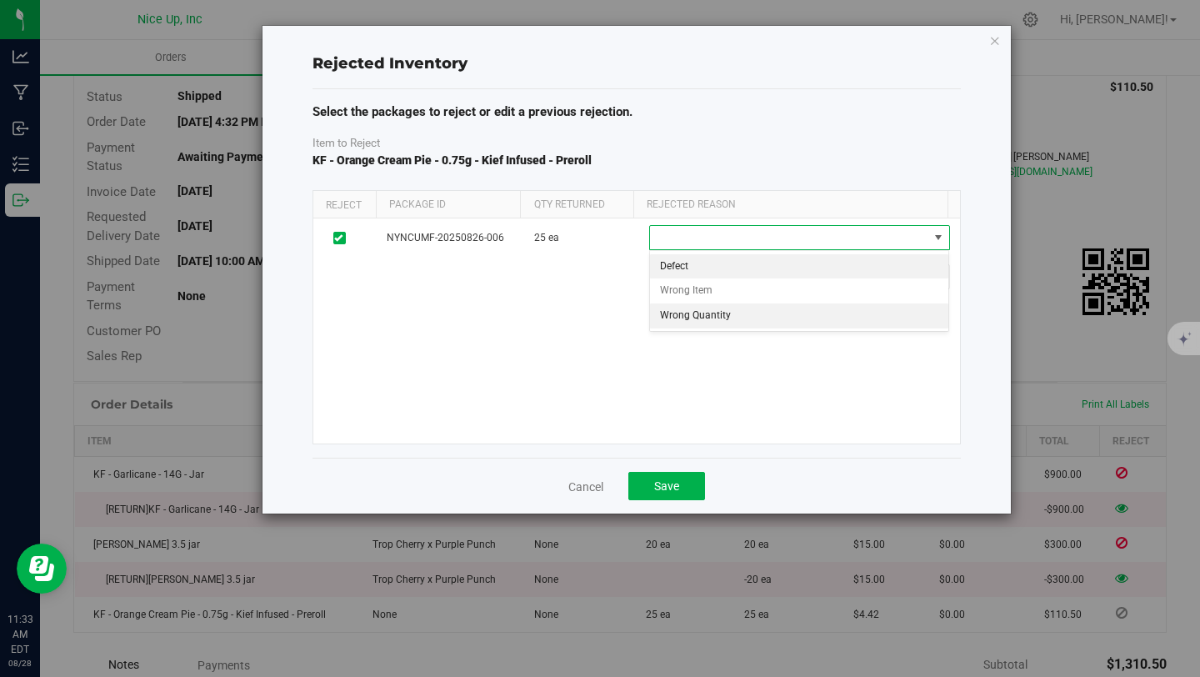
click at [704, 311] on li "Wrong Quantity" at bounding box center [799, 315] width 298 height 25
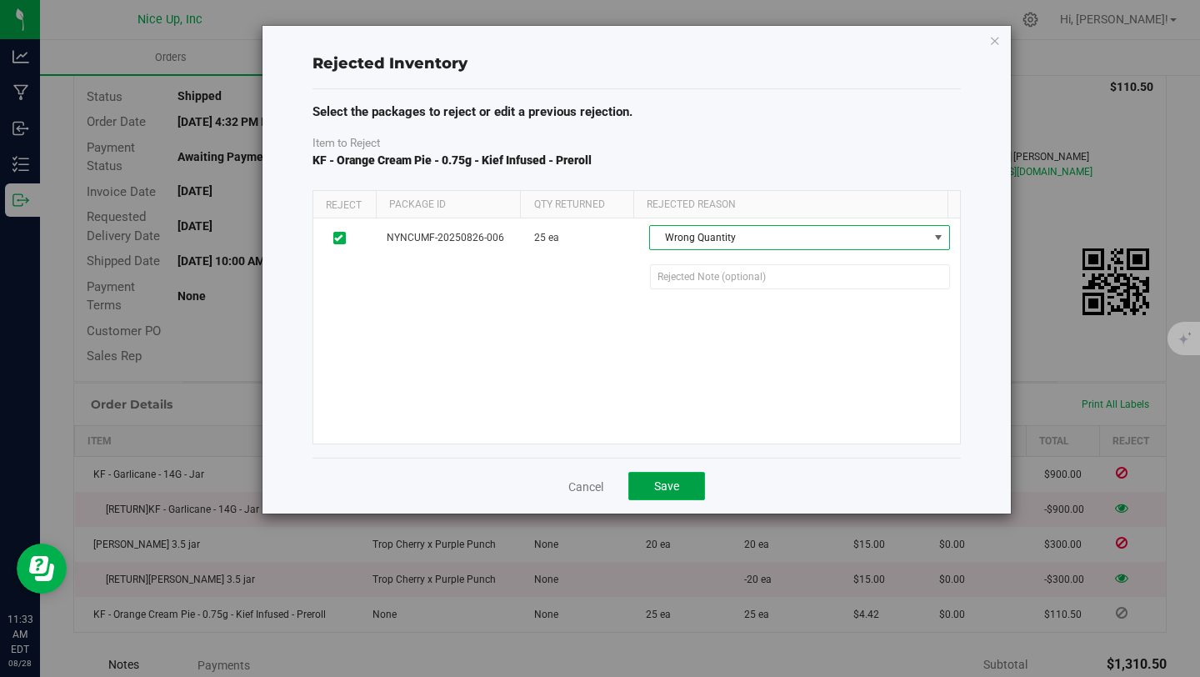
click at [676, 475] on button "Save" at bounding box center [666, 486] width 77 height 28
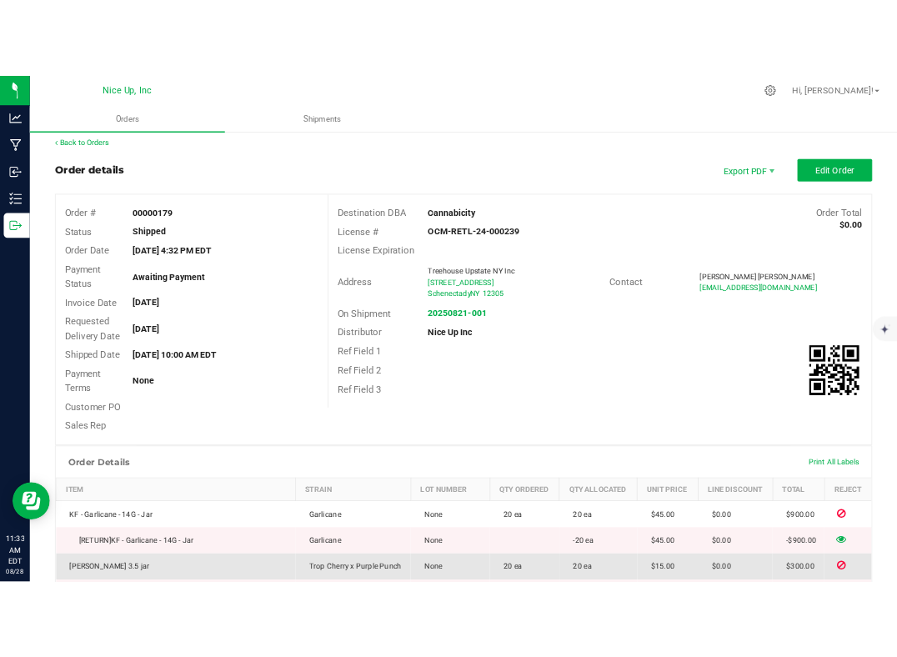
scroll to position [0, 0]
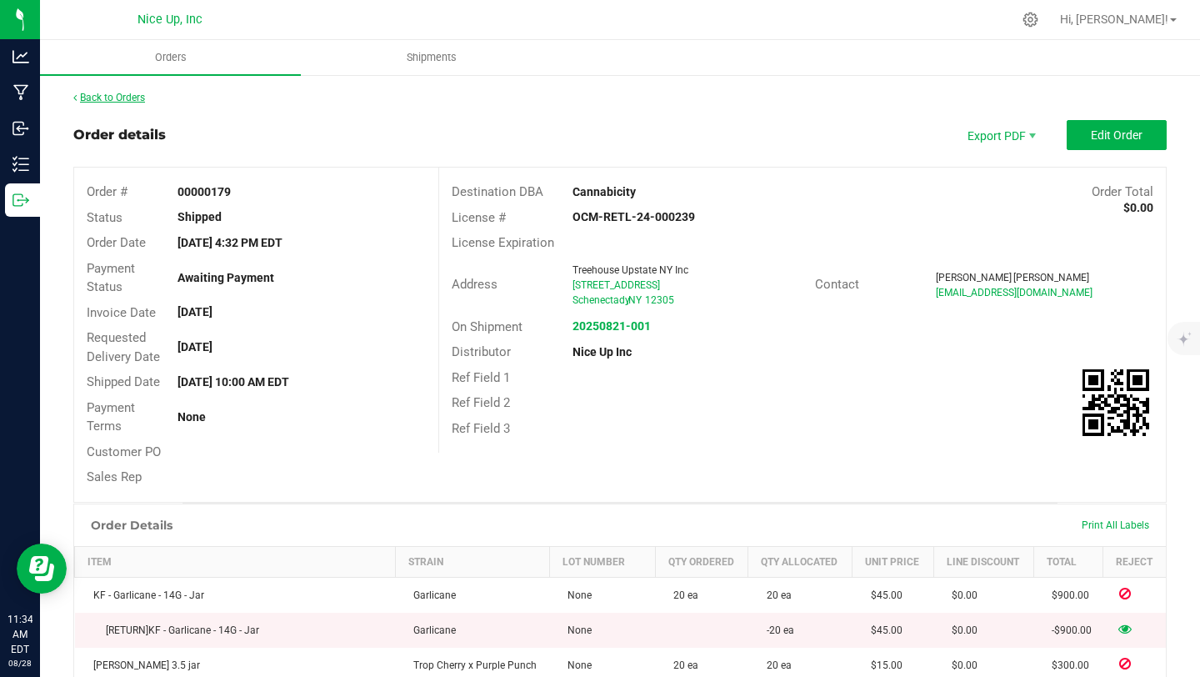
click at [138, 94] on link "Back to Orders" at bounding box center [109, 98] width 72 height 12
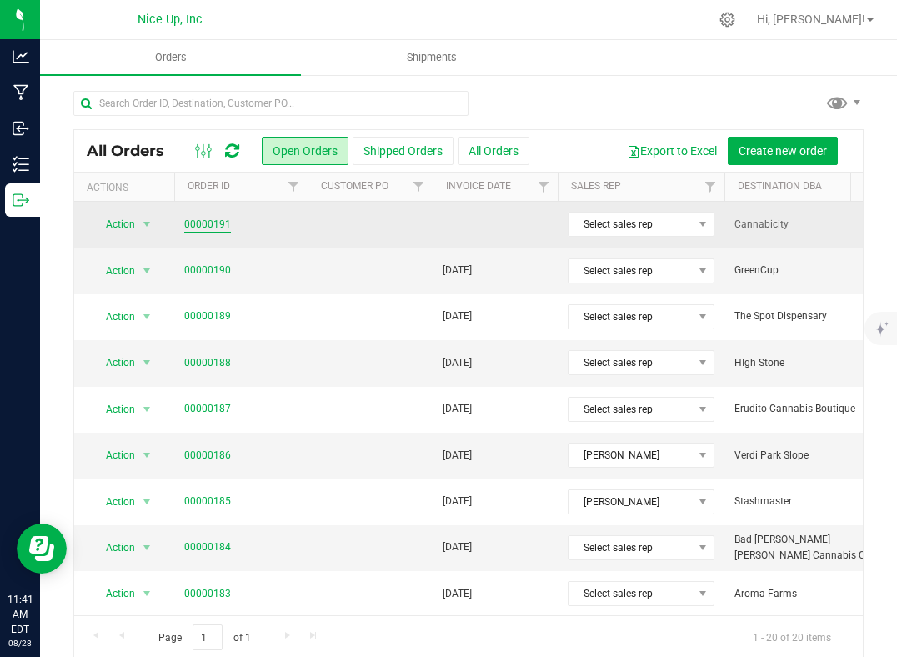
click at [224, 218] on link "00000191" at bounding box center [207, 225] width 47 height 16
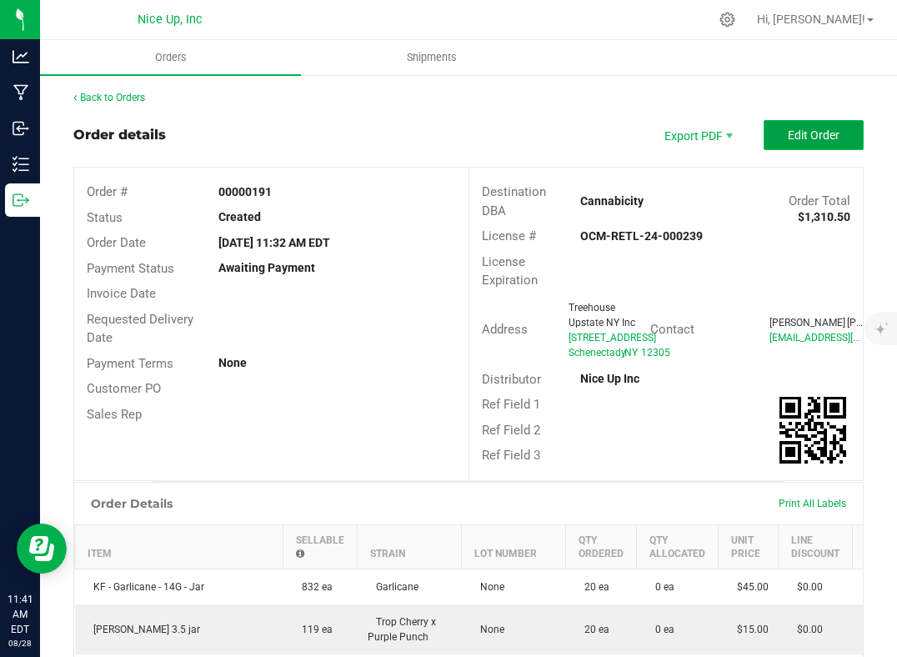
click at [788, 134] on span "Edit Order" at bounding box center [814, 134] width 52 height 13
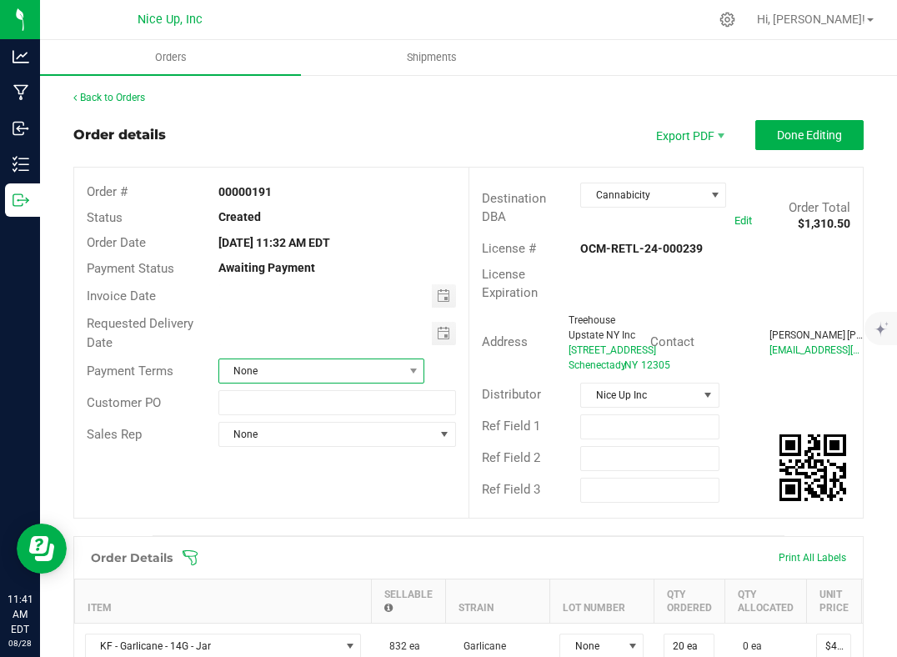
click at [340, 377] on span "None" at bounding box center [311, 370] width 184 height 23
click at [316, 471] on li "Cash on Delivery" at bounding box center [321, 471] width 205 height 28
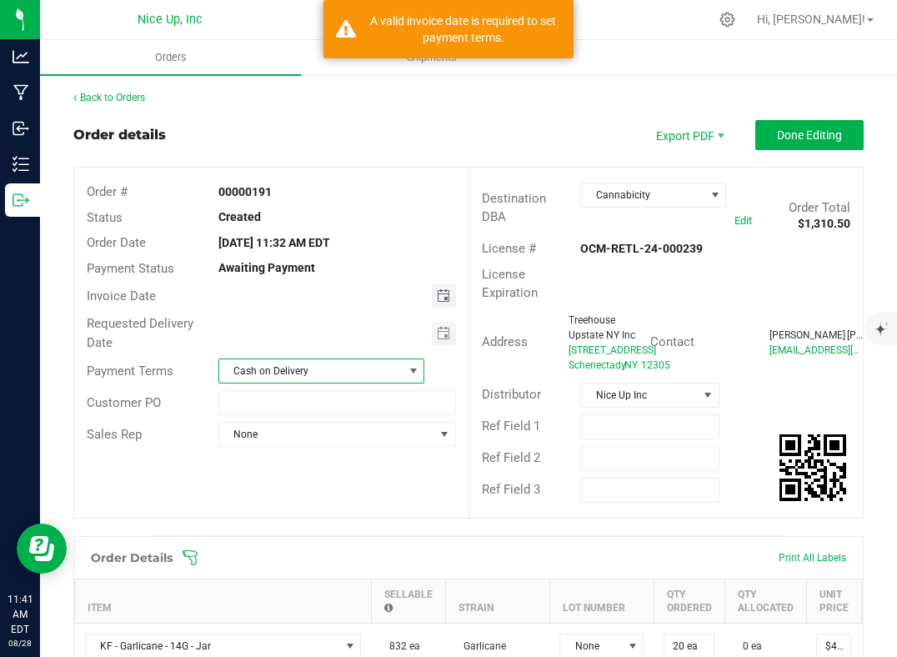
click at [438, 294] on span "Toggle calendar" at bounding box center [443, 295] width 13 height 13
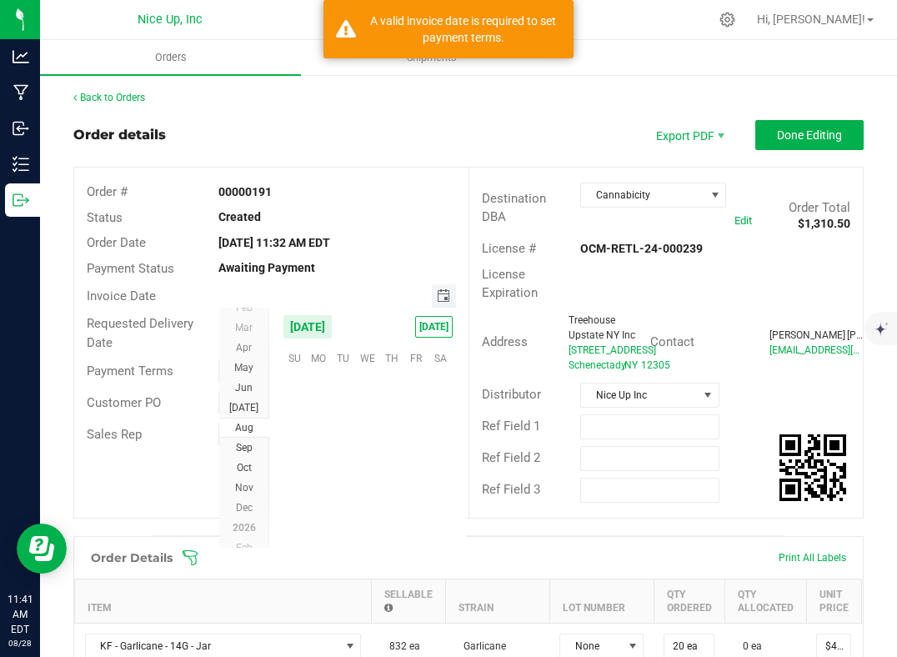
scroll to position [270198, 0]
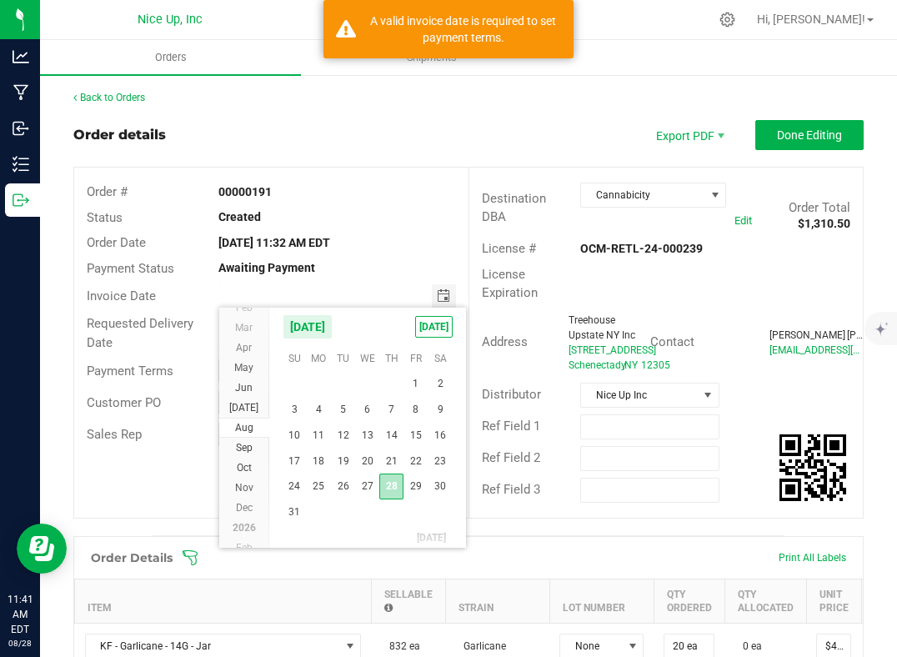
click at [395, 483] on span "28" at bounding box center [391, 486] width 24 height 26
type input "[DATE]"
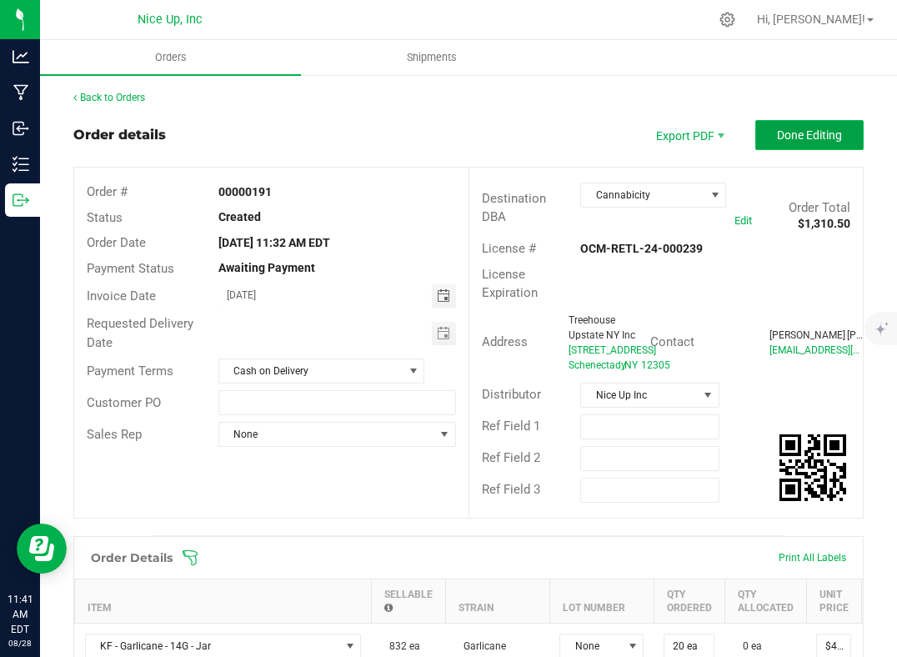
click at [794, 138] on span "Done Editing" at bounding box center [809, 134] width 65 height 13
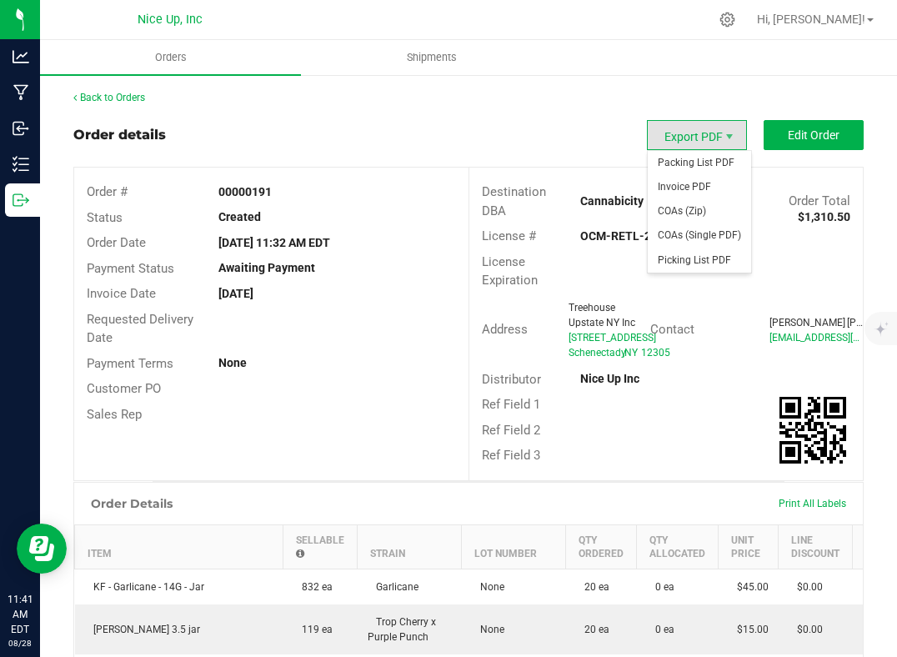
click at [710, 137] on span "Export PDF" at bounding box center [697, 135] width 100 height 30
click at [702, 185] on span "Invoice PDF" at bounding box center [699, 187] width 103 height 24
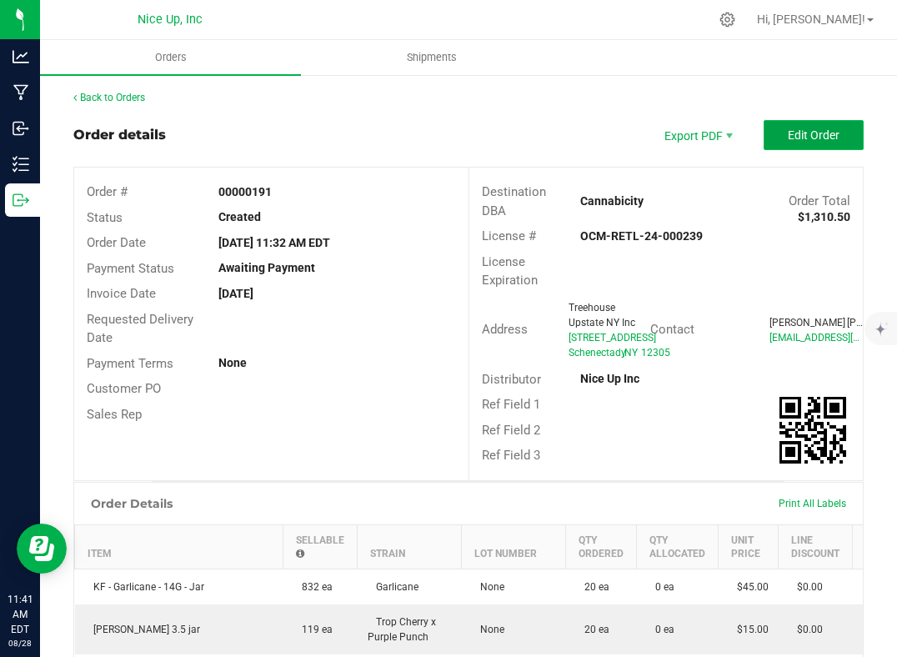
click at [826, 130] on span "Edit Order" at bounding box center [814, 134] width 52 height 13
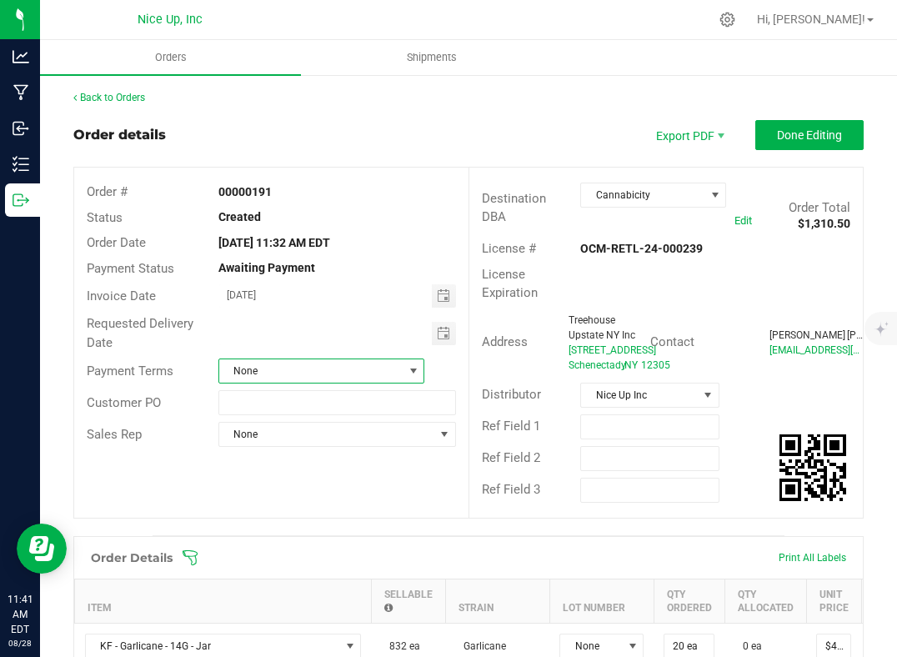
click at [308, 374] on span "None" at bounding box center [311, 370] width 184 height 23
click at [288, 475] on li "Cash on Delivery" at bounding box center [321, 471] width 205 height 28
click at [388, 320] on div "Requested Delivery Date" at bounding box center [271, 333] width 394 height 44
click at [440, 328] on span "Toggle calendar" at bounding box center [443, 333] width 13 height 13
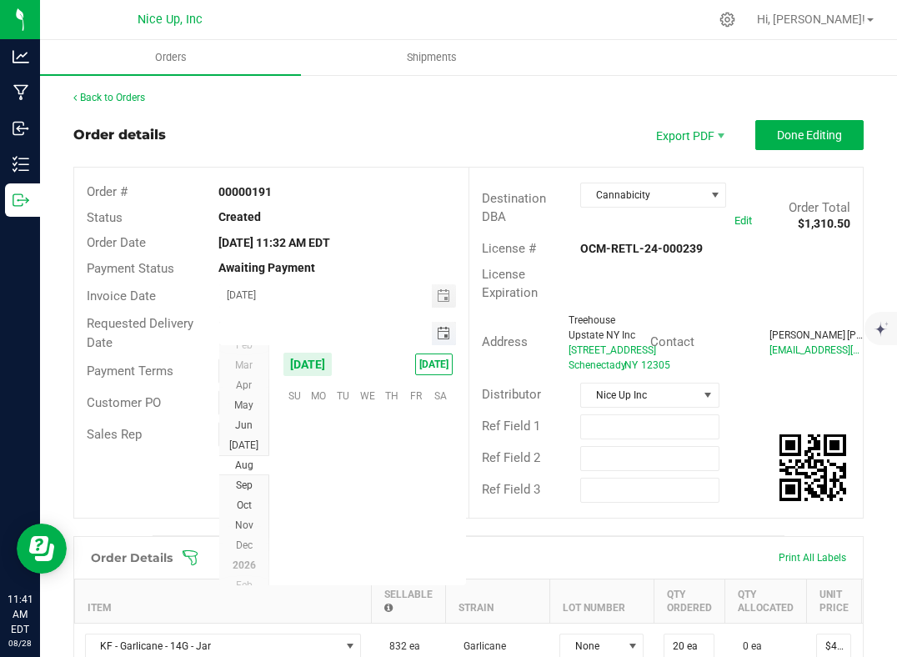
scroll to position [270198, 0]
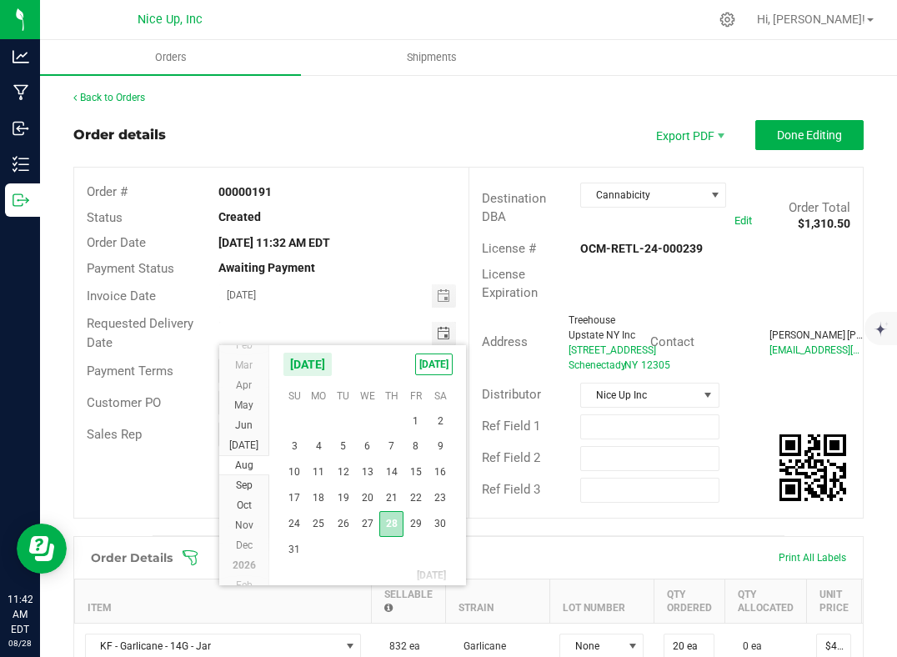
click at [395, 518] on span "28" at bounding box center [391, 524] width 24 height 26
type input "[DATE]"
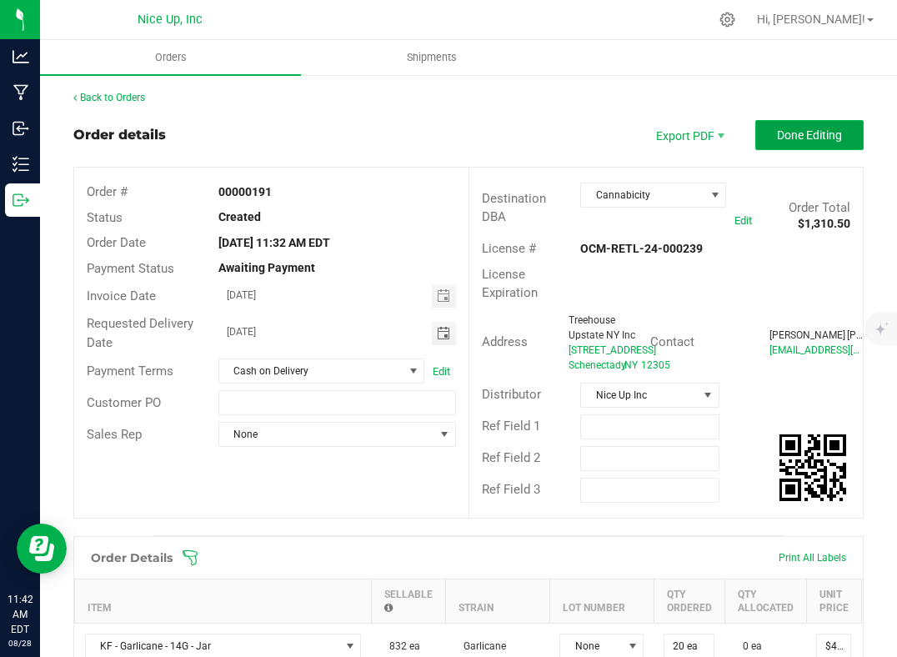
click at [793, 137] on span "Done Editing" at bounding box center [809, 134] width 65 height 13
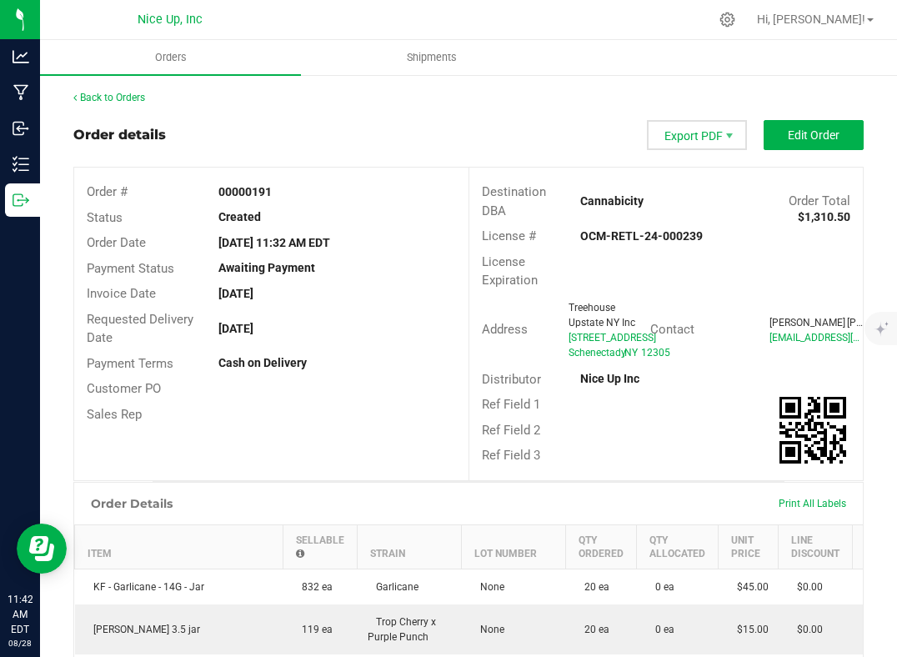
click at [698, 131] on span "Export PDF" at bounding box center [697, 135] width 100 height 30
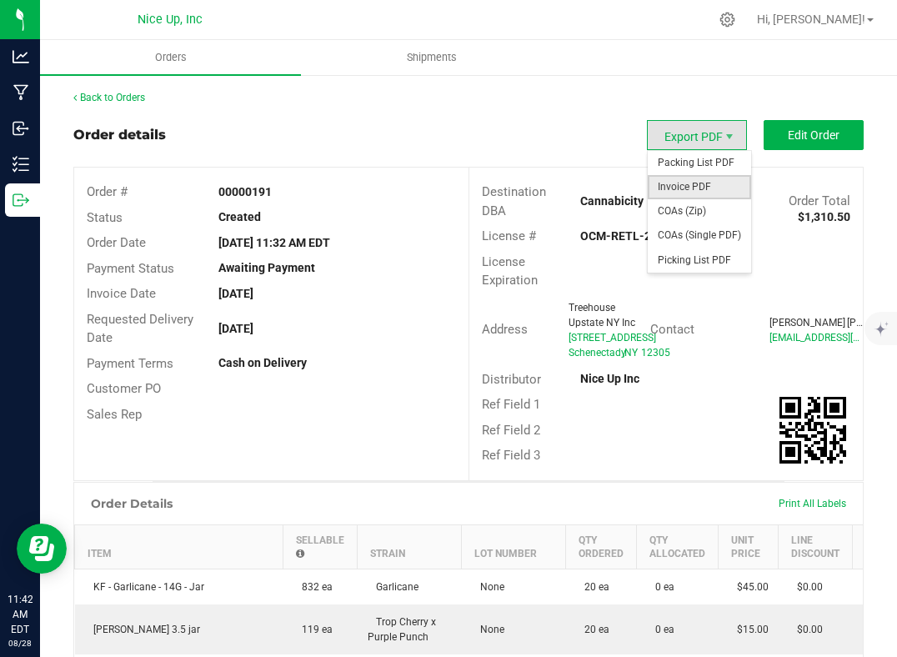
click at [676, 183] on span "Invoice PDF" at bounding box center [699, 187] width 103 height 24
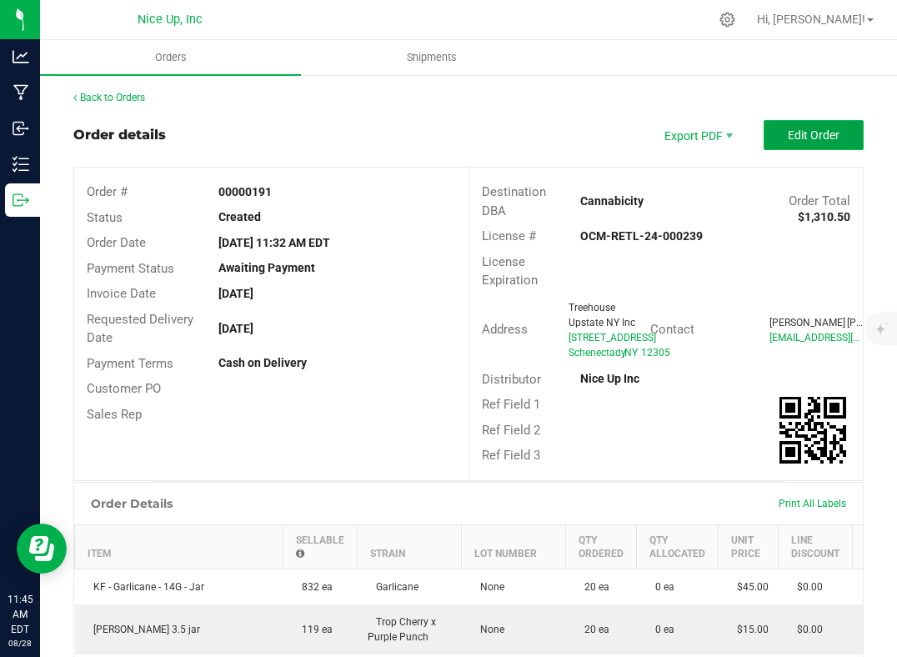
click at [794, 135] on span "Edit Order" at bounding box center [814, 134] width 52 height 13
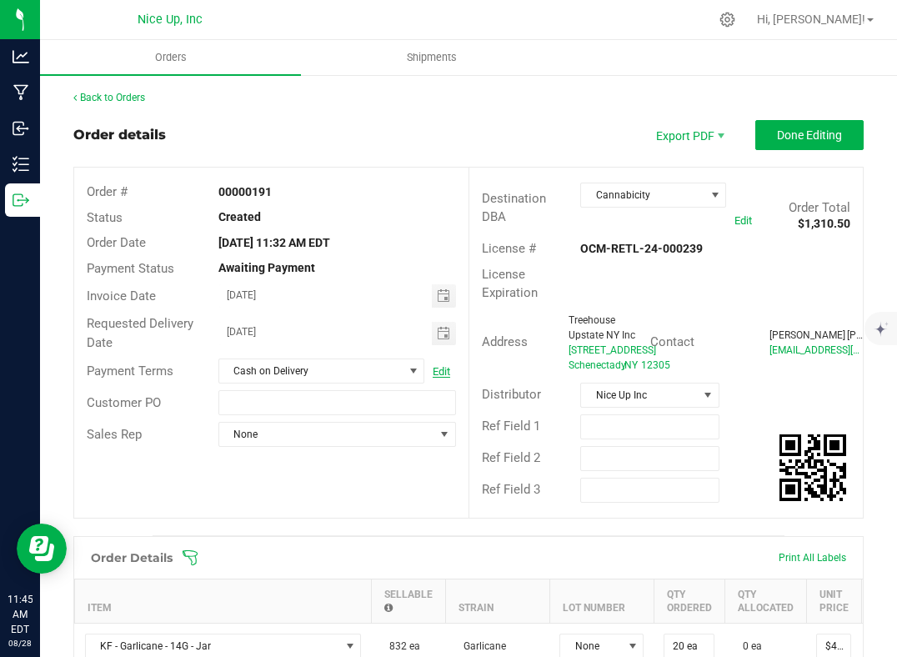
click at [438, 373] on link "Edit" at bounding box center [442, 371] width 18 height 13
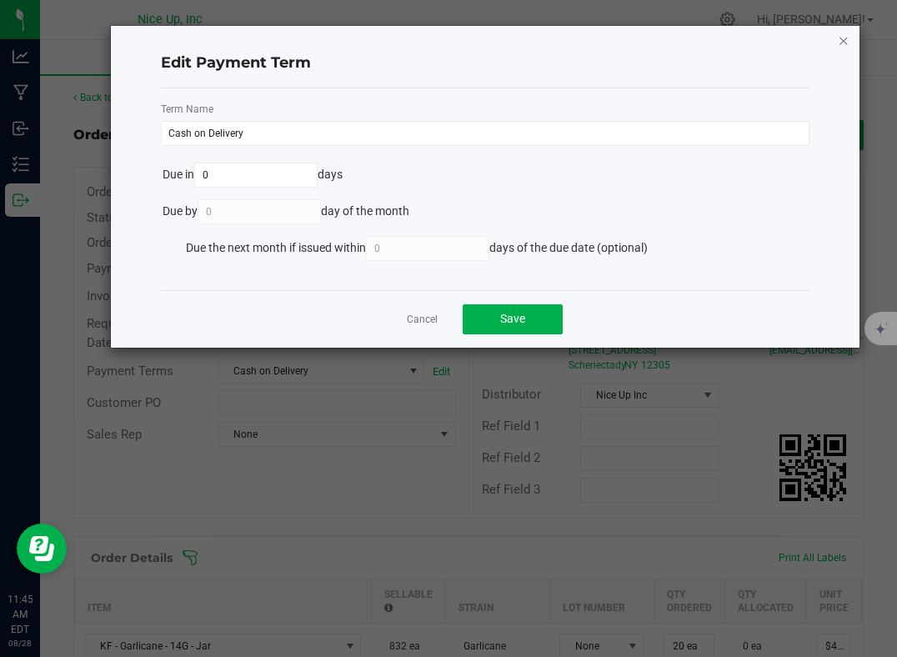
click at [844, 40] on icon "Close modal" at bounding box center [844, 40] width 12 height 20
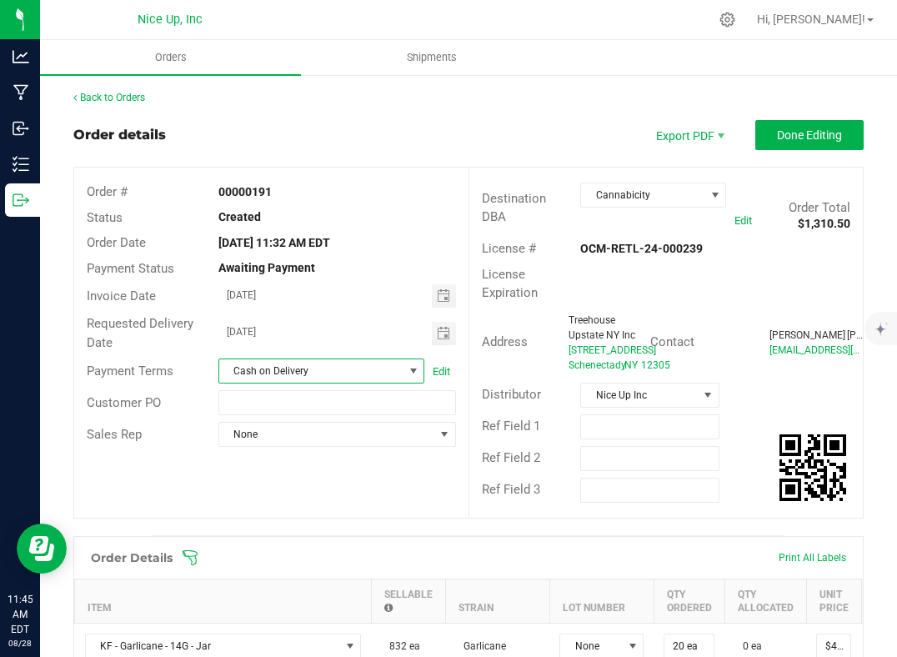
click at [361, 363] on span "Cash on Delivery" at bounding box center [311, 370] width 184 height 23
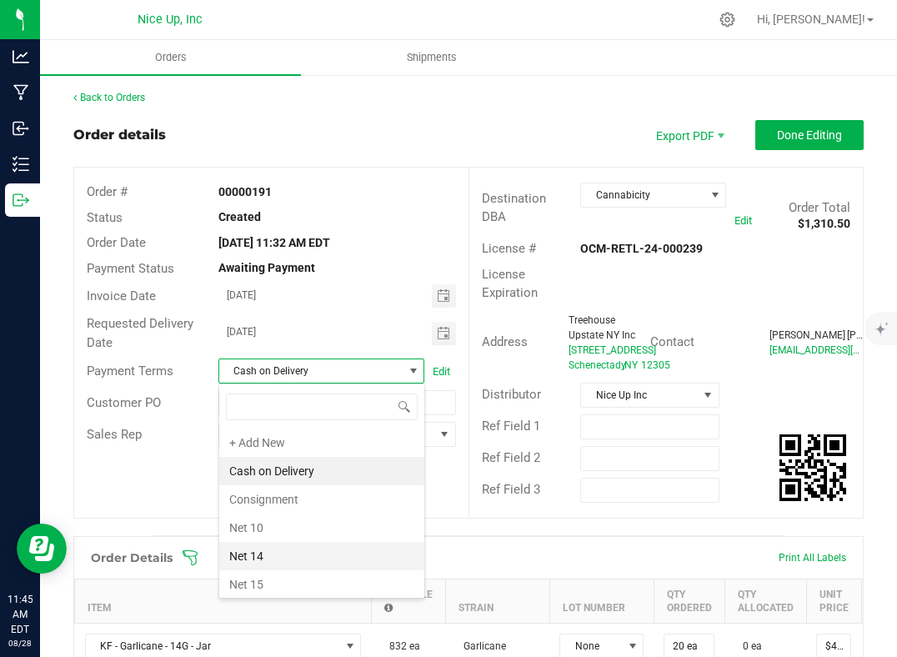
scroll to position [230, 0]
click at [294, 554] on li "None" at bounding box center [321, 552] width 205 height 28
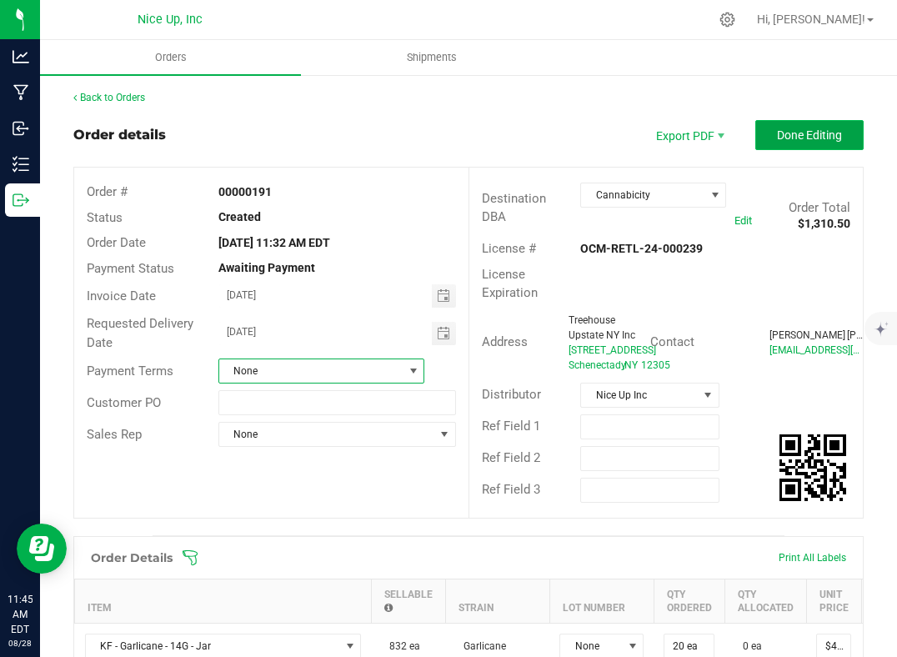
click at [835, 128] on span "Done Editing" at bounding box center [809, 134] width 65 height 13
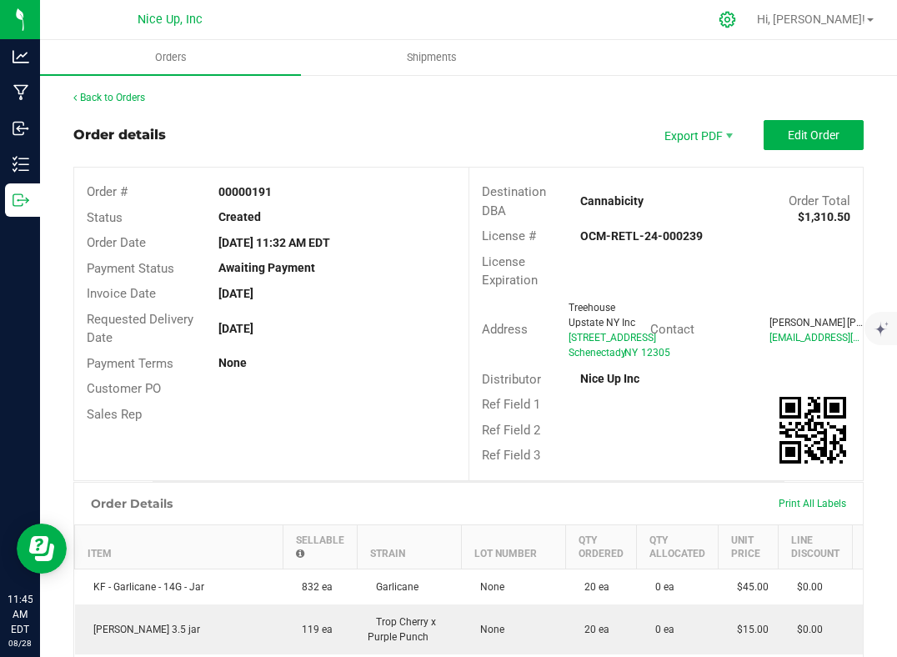
click at [736, 16] on icon at bounding box center [727, 20] width 18 height 18
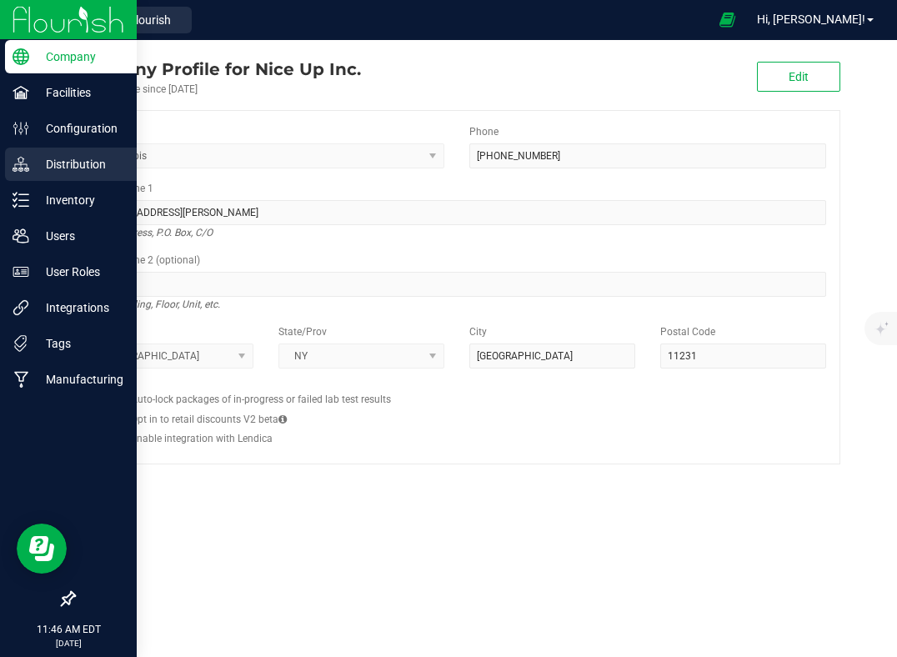
click at [78, 163] on p "Distribution" at bounding box center [79, 164] width 100 height 20
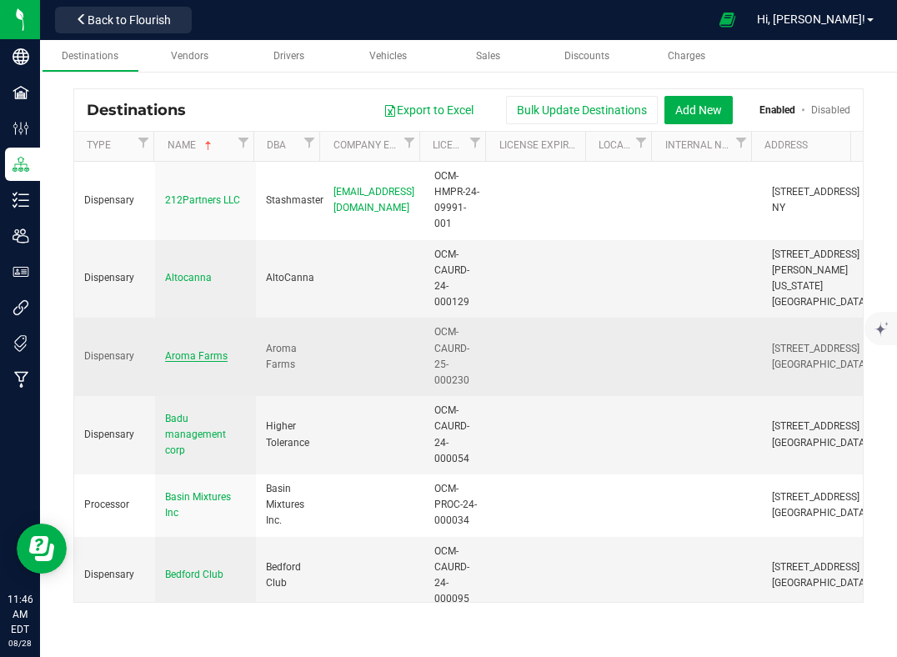
click at [191, 362] on span "Aroma Farms" at bounding box center [196, 356] width 63 height 12
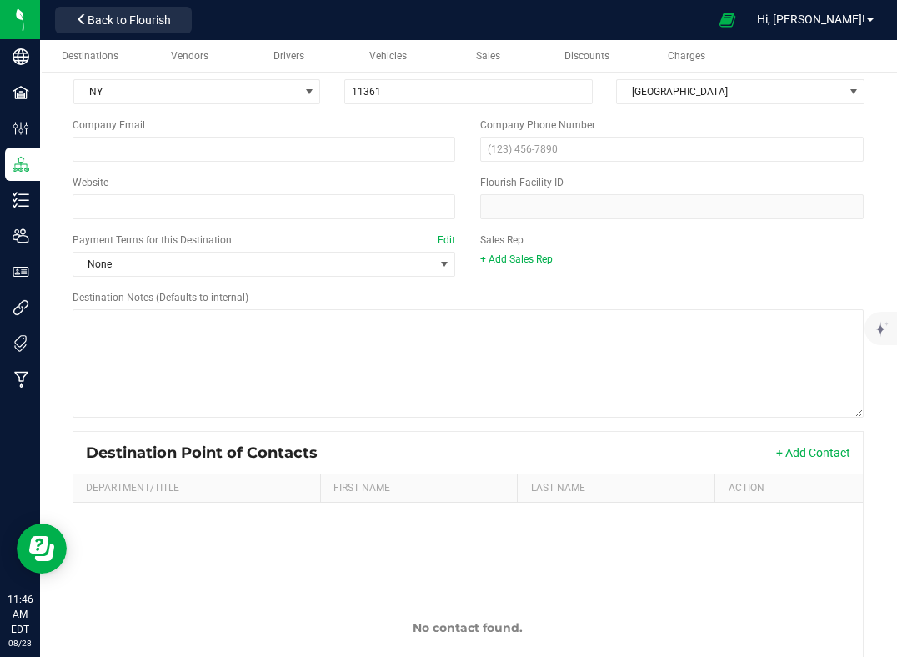
scroll to position [713, 0]
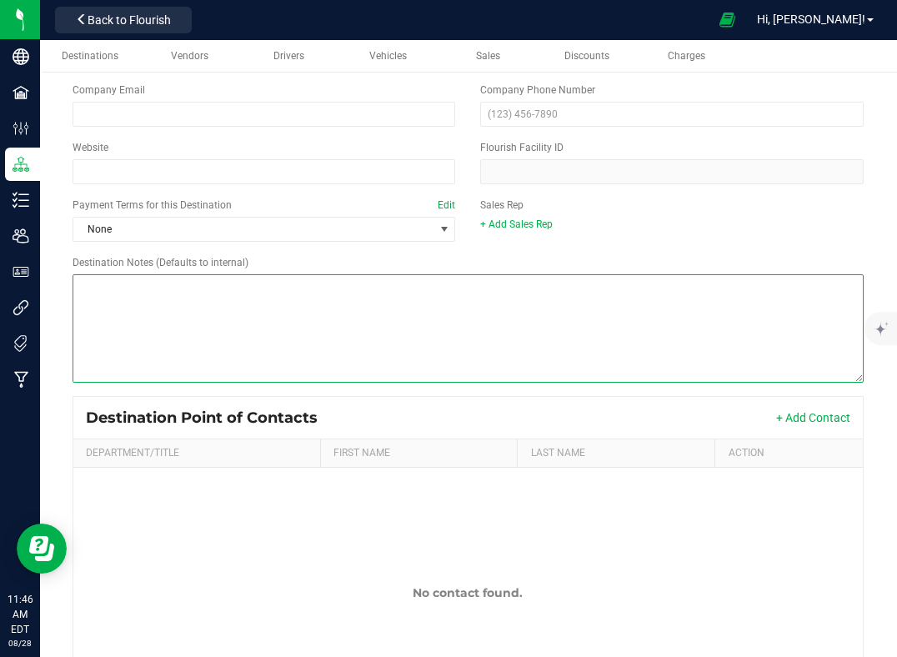
click at [493, 313] on textarea "Destination Notes (Defaults to internal)" at bounding box center [469, 328] width 792 height 108
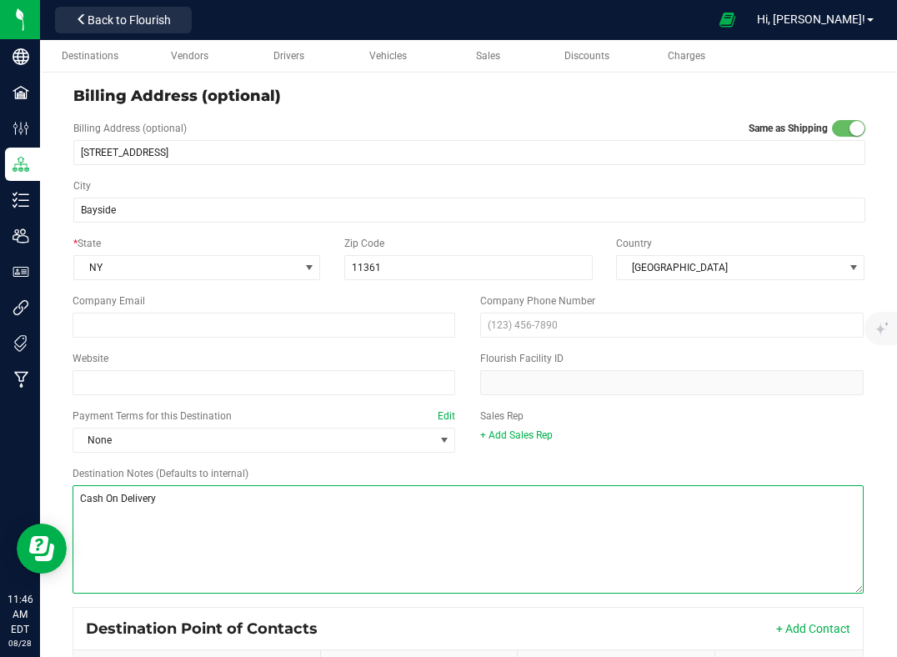
scroll to position [0, 0]
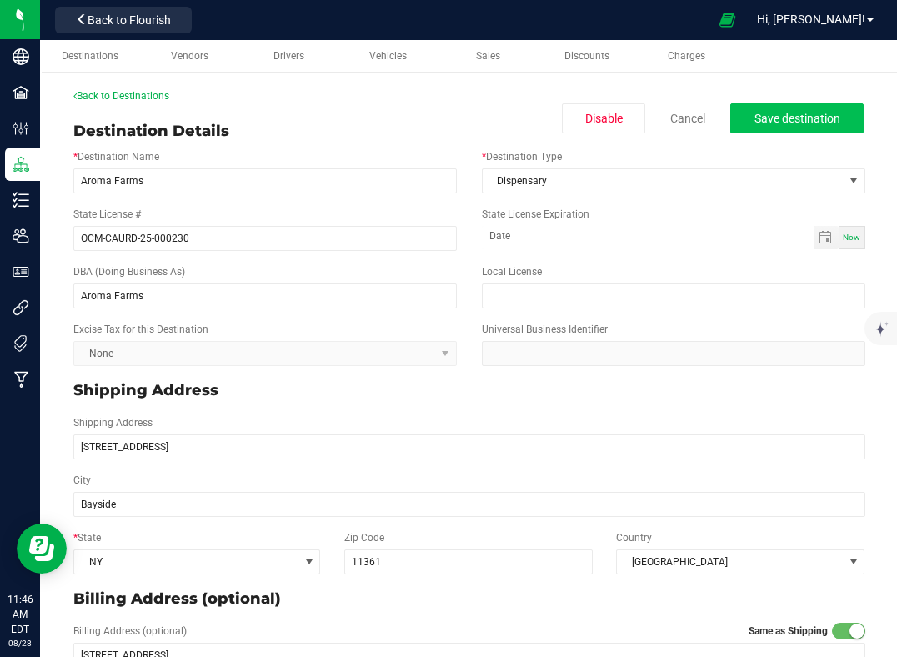
type textarea "Cash On Delivery"
click at [809, 124] on span "Save destination" at bounding box center [797, 118] width 86 height 13
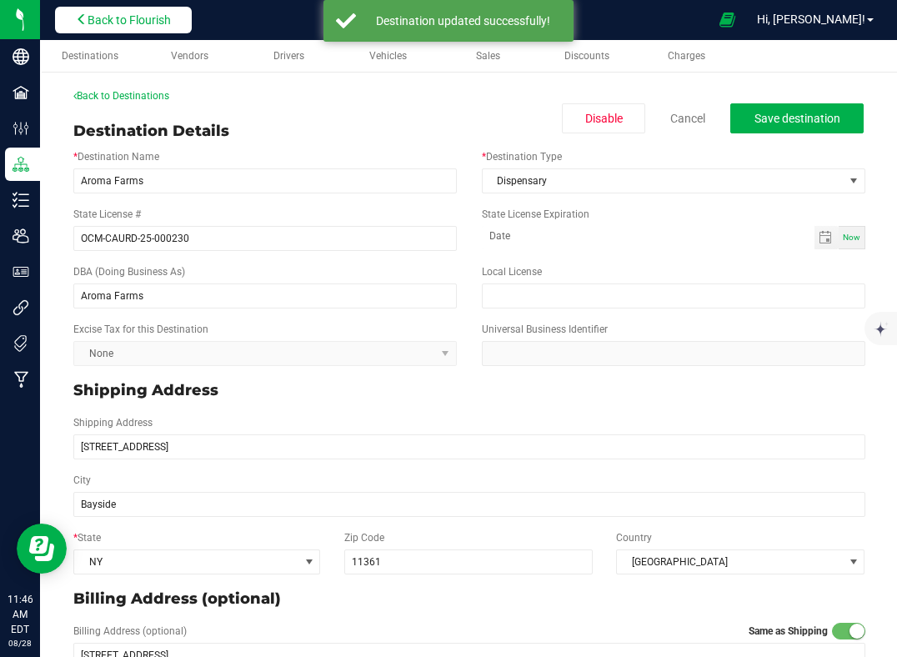
click at [143, 23] on span "Back to Flourish" at bounding box center [129, 19] width 83 height 13
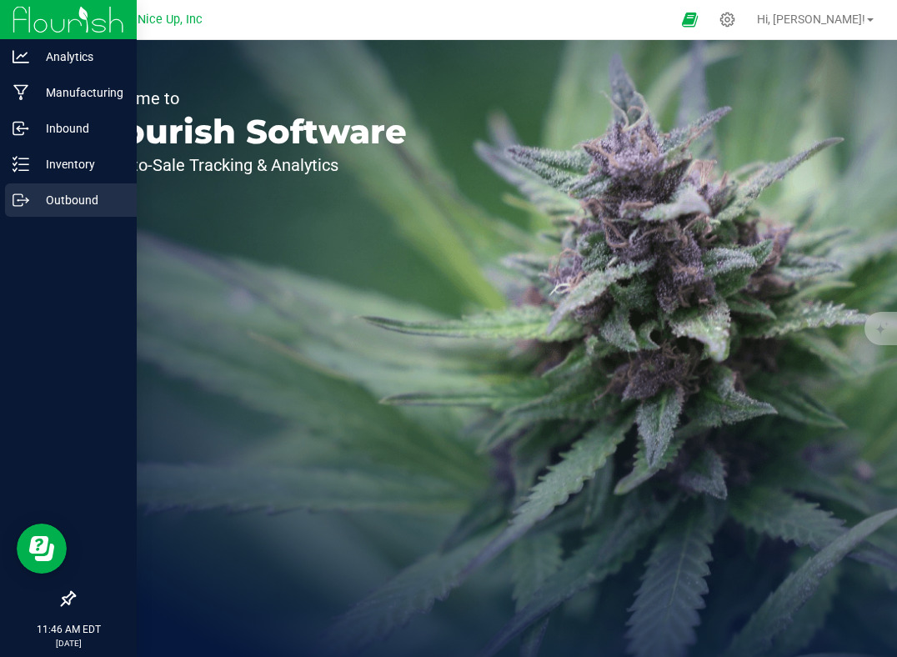
click at [20, 205] on icon at bounding box center [17, 200] width 9 height 12
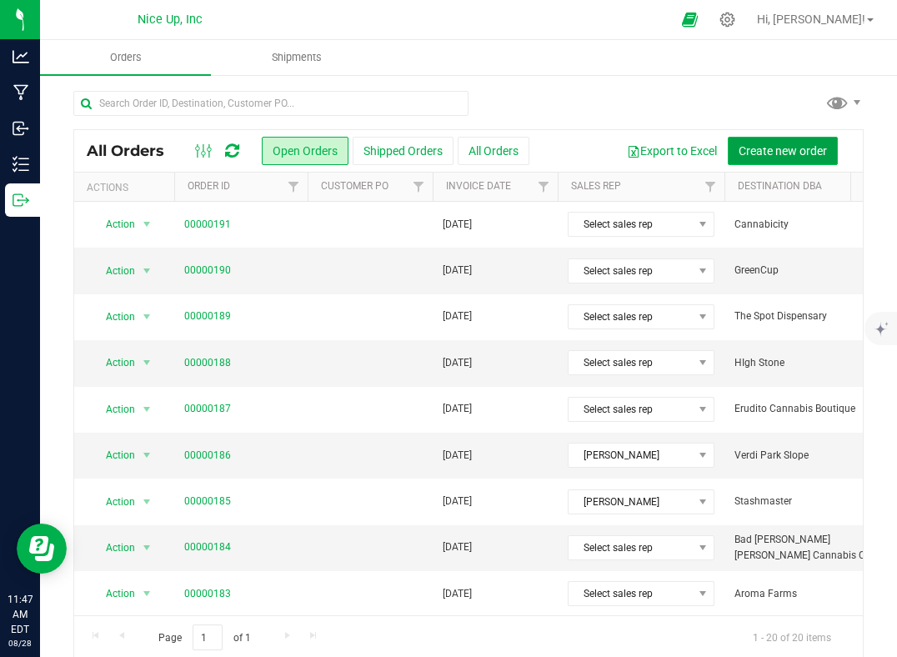
click at [774, 162] on button "Create new order" at bounding box center [783, 151] width 110 height 28
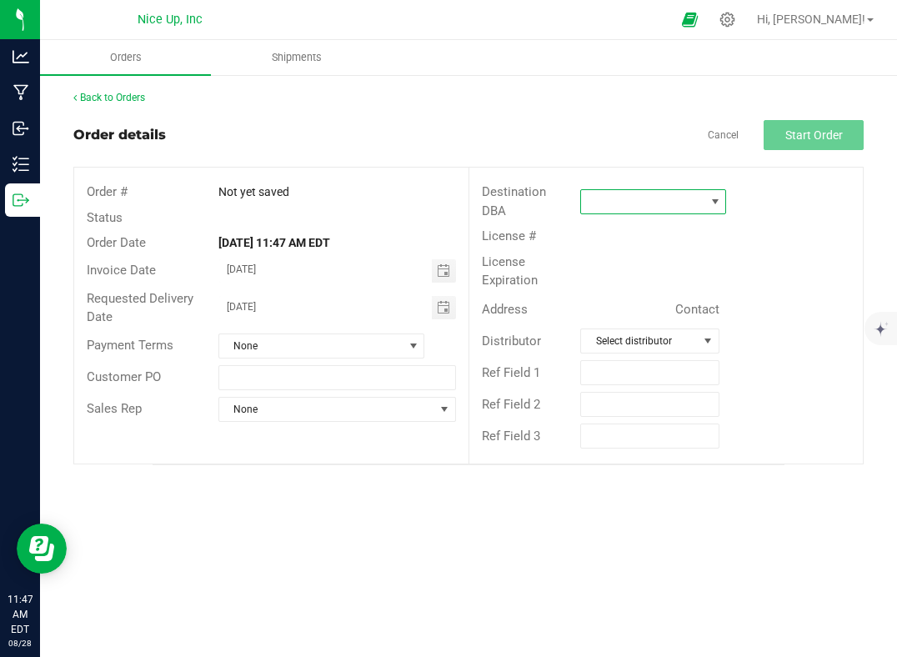
click at [678, 201] on span at bounding box center [642, 201] width 123 height 23
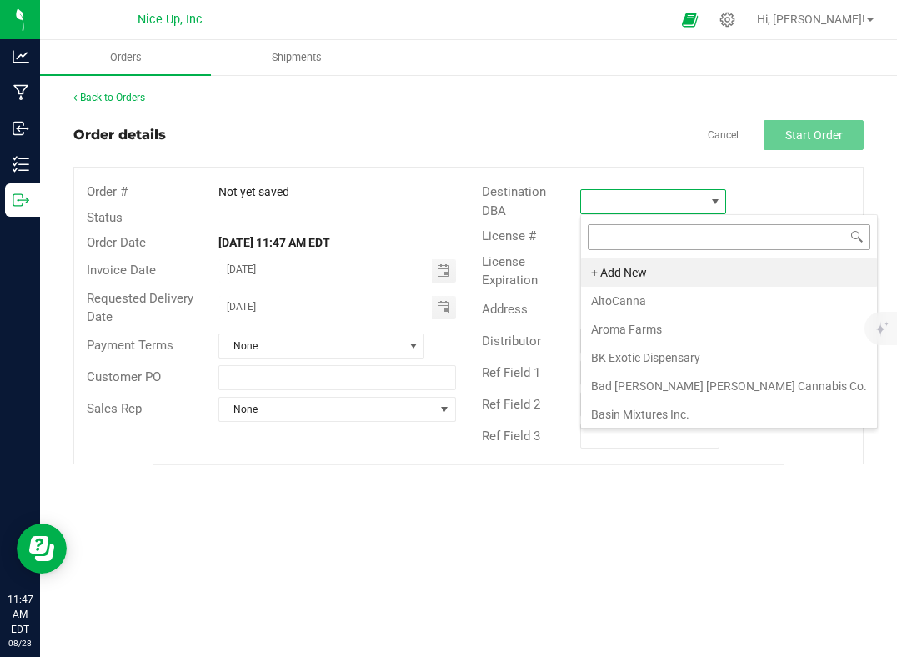
scroll to position [25, 146]
click at [660, 327] on li "Aroma Farms" at bounding box center [729, 329] width 296 height 28
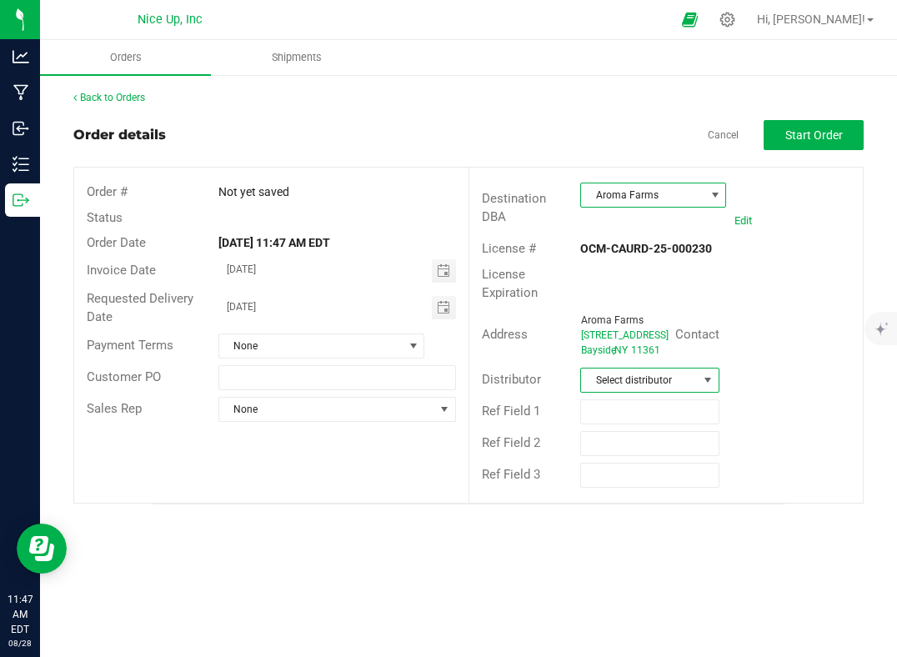
click at [642, 393] on span "Select distributor" at bounding box center [649, 380] width 139 height 25
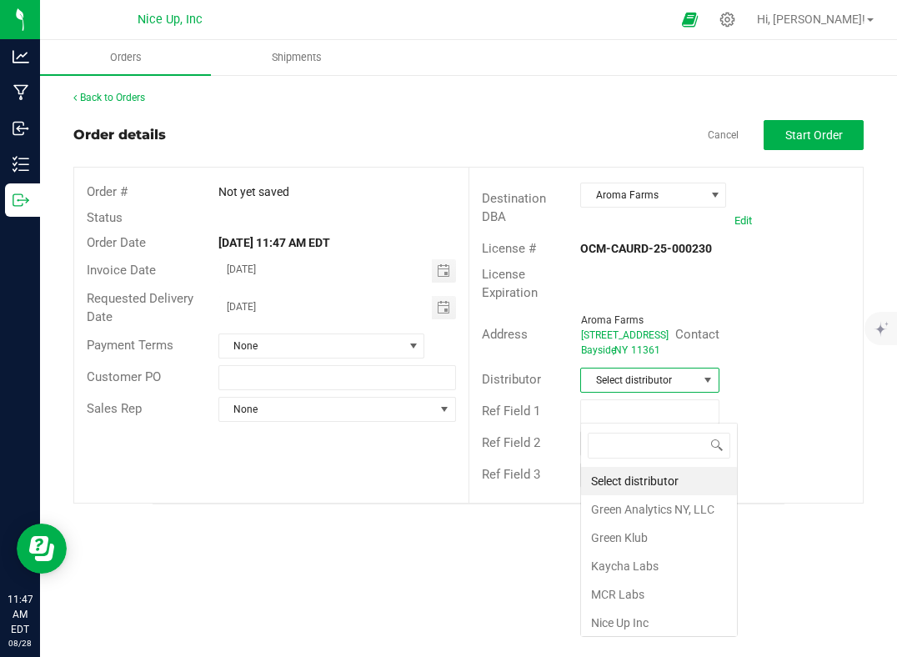
scroll to position [25, 139]
click at [641, 480] on li "Select distributor" at bounding box center [659, 481] width 156 height 28
click at [627, 392] on span "Select distributor" at bounding box center [639, 379] width 117 height 23
click at [624, 615] on li "Nice Up Inc" at bounding box center [659, 622] width 156 height 28
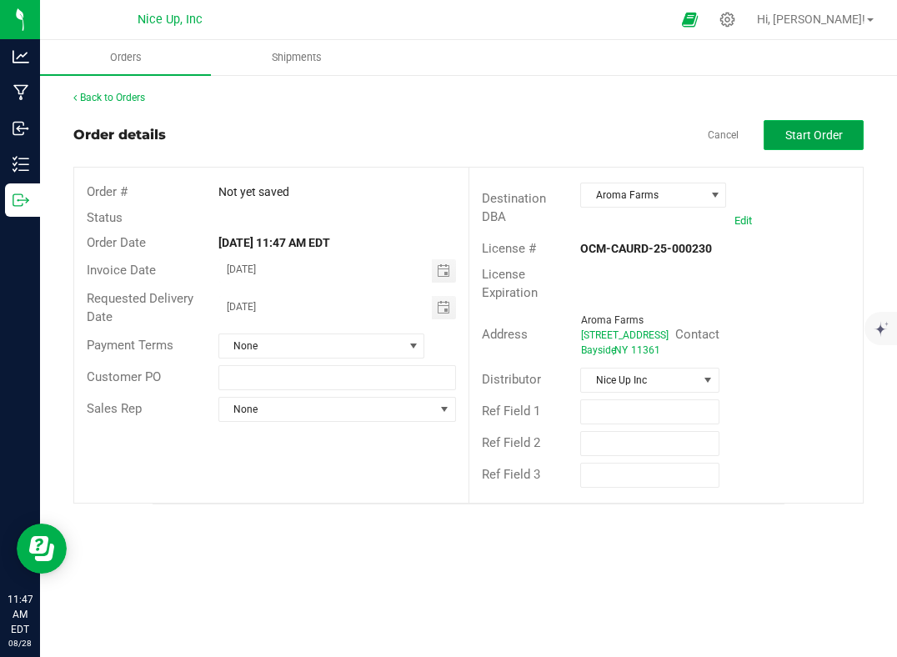
click at [789, 135] on span "Start Order" at bounding box center [814, 134] width 58 height 13
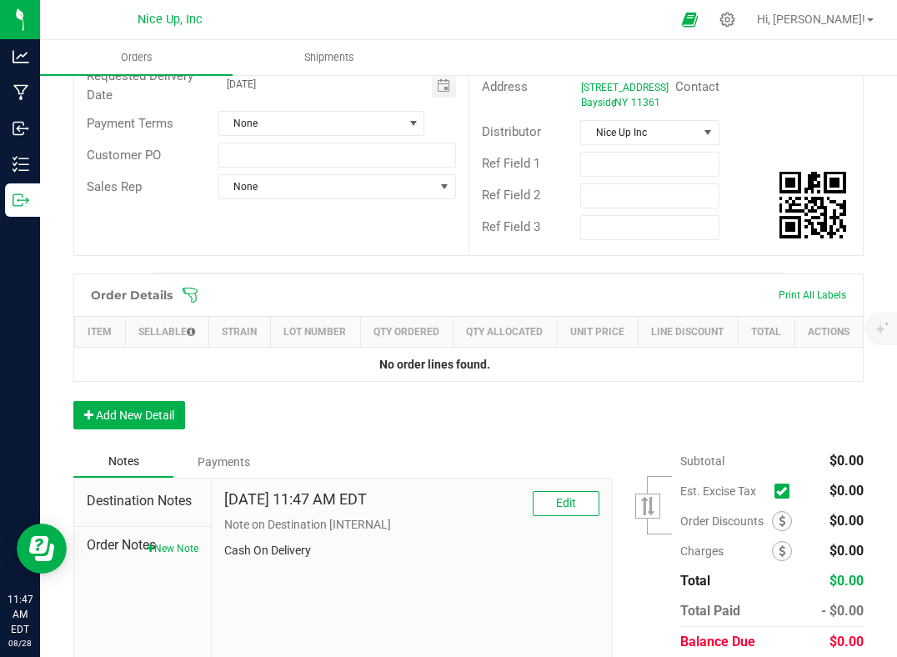
scroll to position [262, 0]
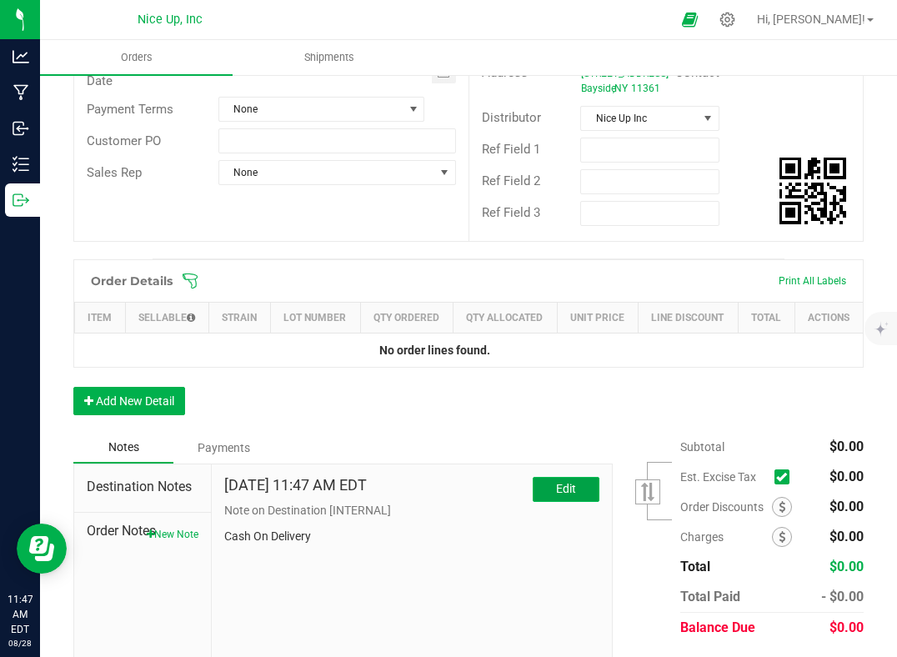
click at [576, 502] on button "Edit" at bounding box center [566, 489] width 67 height 25
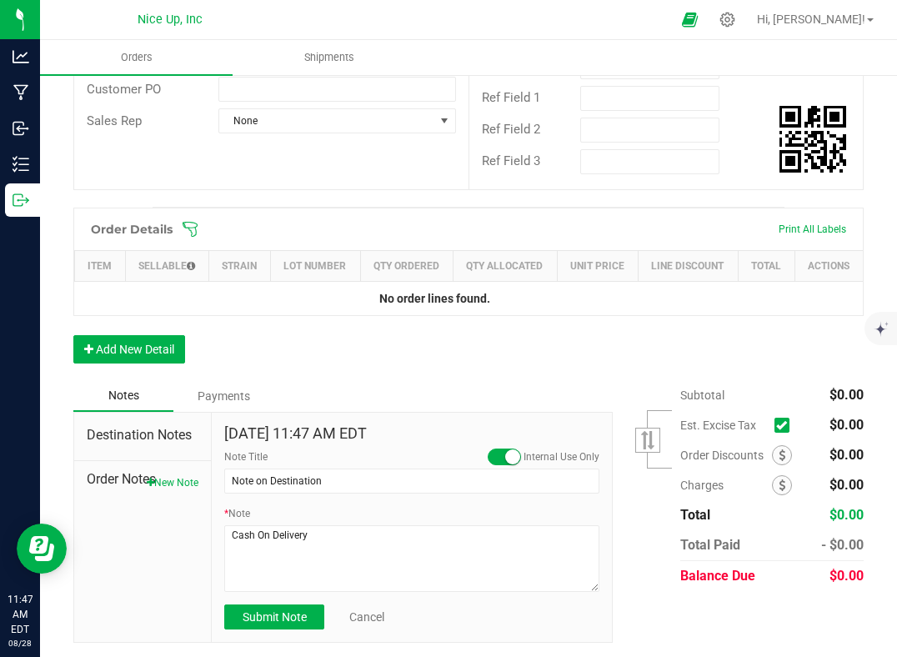
scroll to position [346, 0]
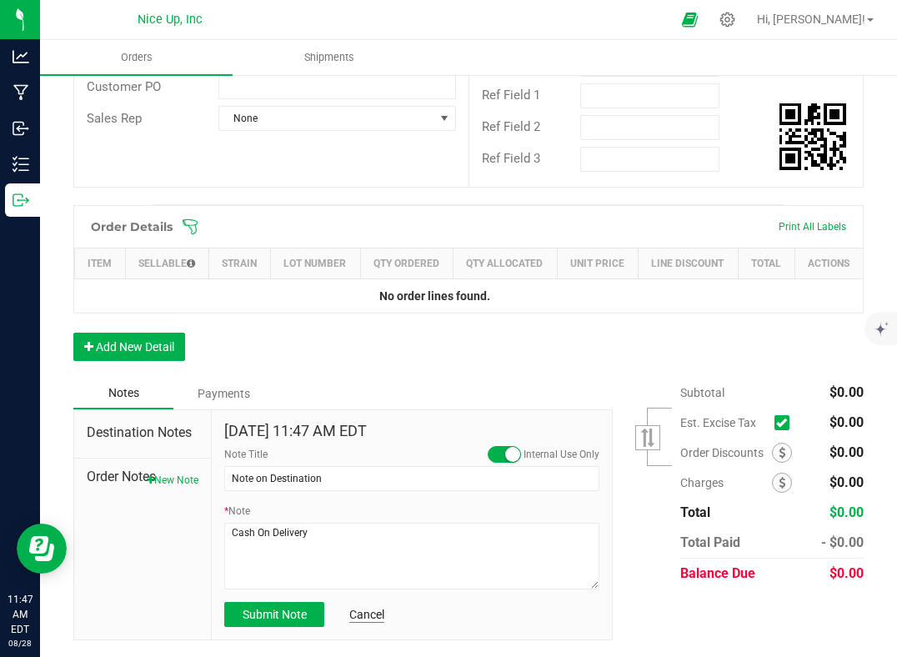
click at [368, 605] on div "Submit Note Cancel" at bounding box center [411, 614] width 375 height 25
click at [368, 612] on link "Cancel" at bounding box center [366, 614] width 35 height 17
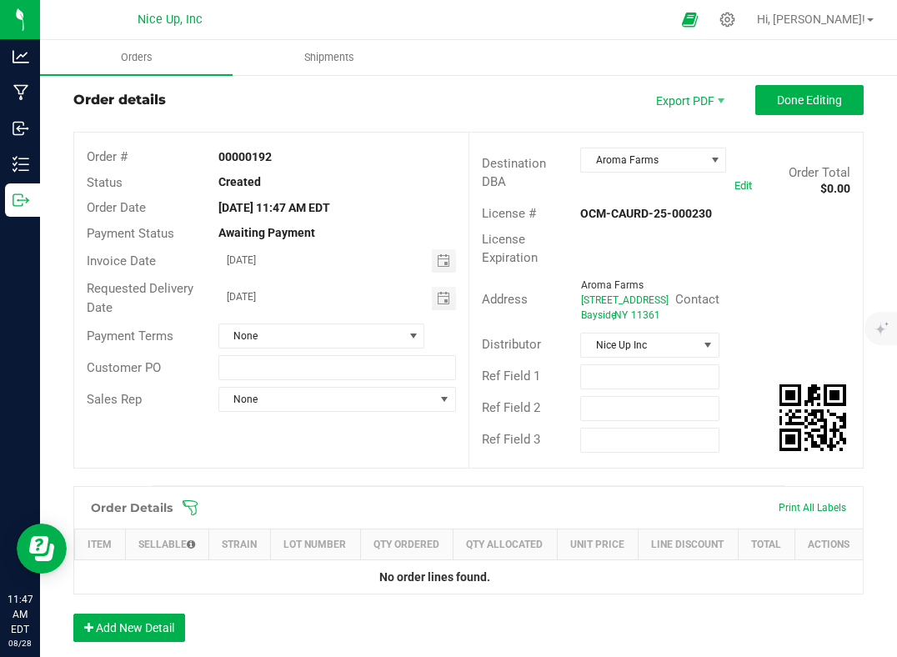
scroll to position [0, 0]
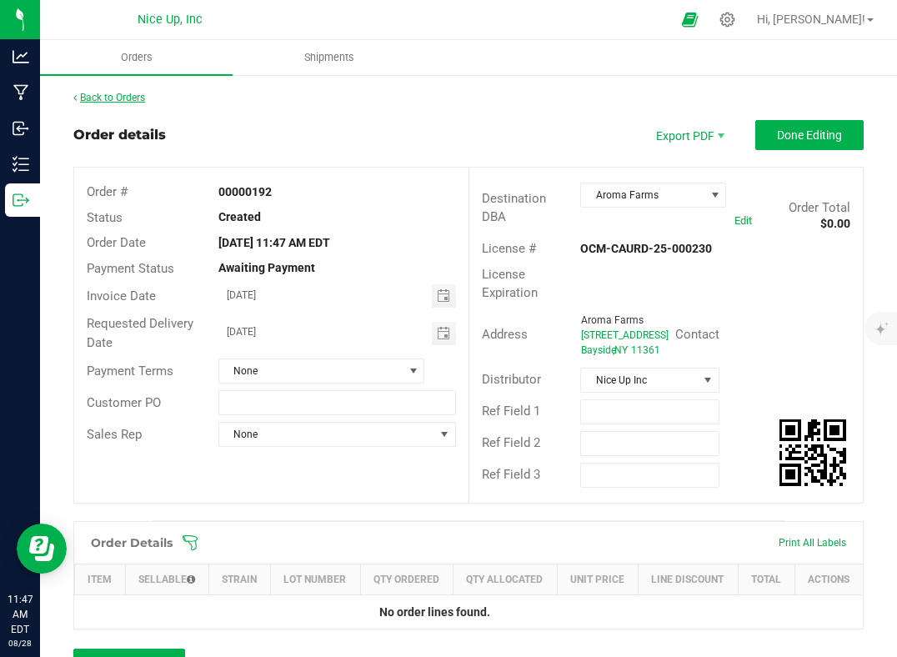
click at [103, 92] on link "Back to Orders" at bounding box center [109, 98] width 72 height 12
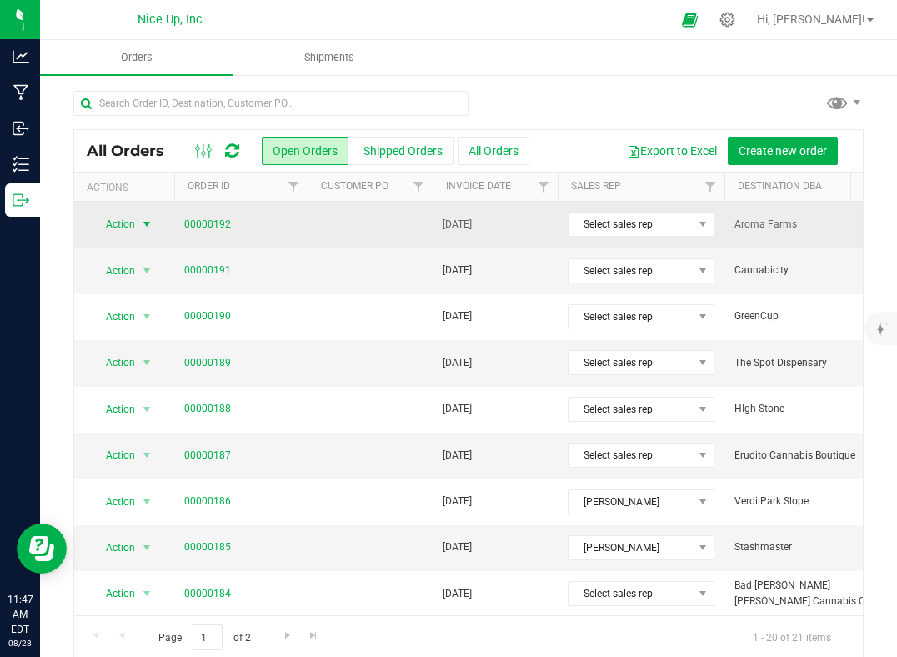
click at [138, 225] on span "select" at bounding box center [147, 224] width 21 height 23
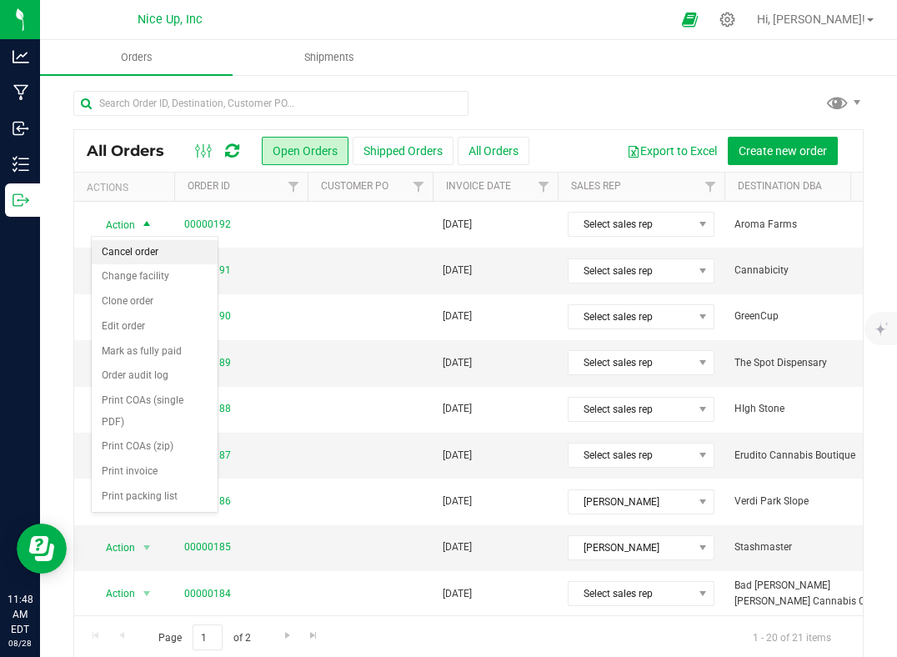
click at [146, 253] on li "Cancel order" at bounding box center [155, 252] width 126 height 25
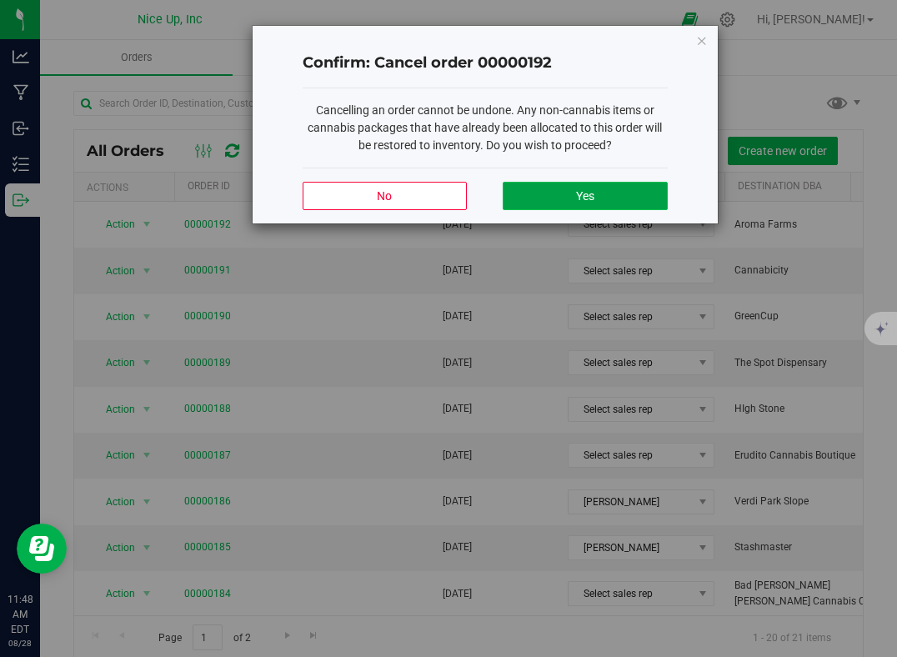
click at [600, 209] on button "Yes" at bounding box center [585, 196] width 164 height 28
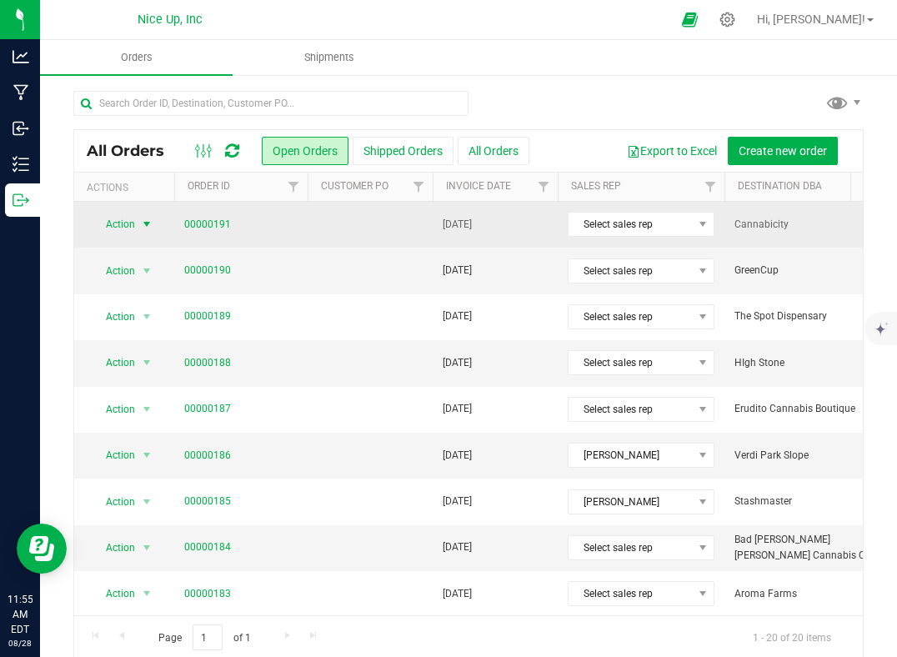
click at [143, 234] on span "select" at bounding box center [147, 224] width 21 height 23
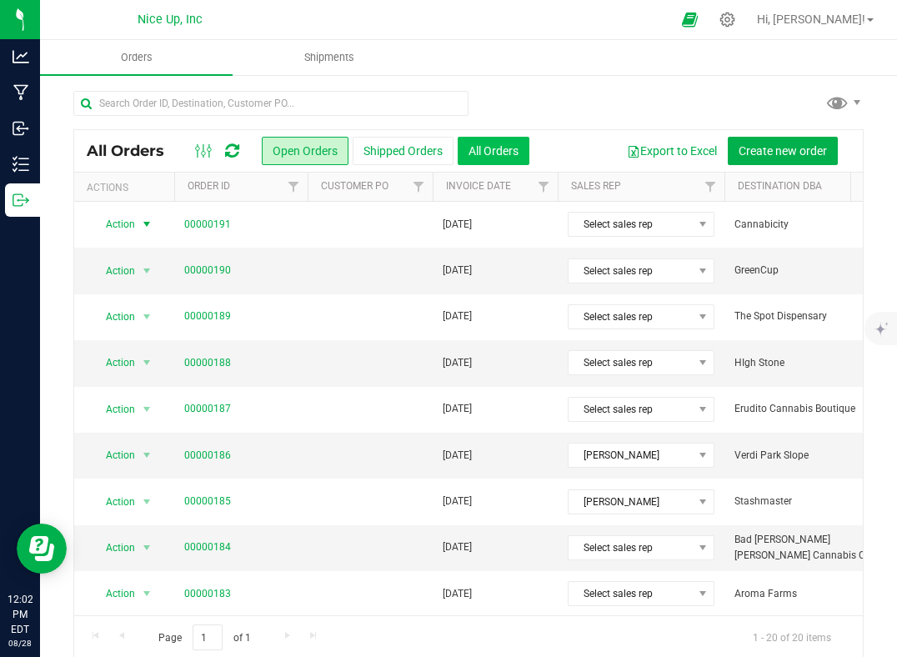
click at [513, 143] on button "All Orders" at bounding box center [494, 151] width 72 height 28
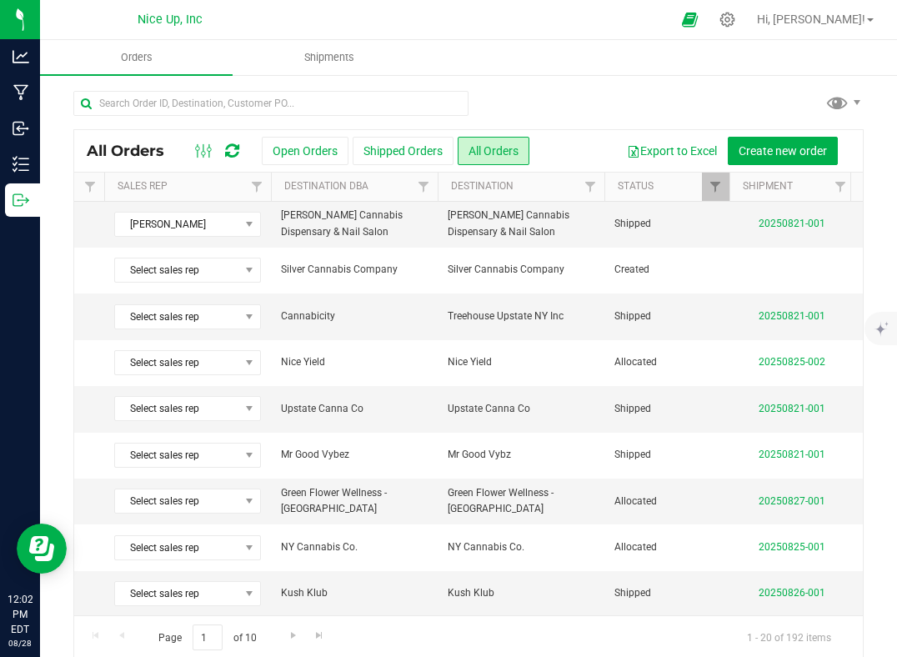
scroll to position [19, 0]
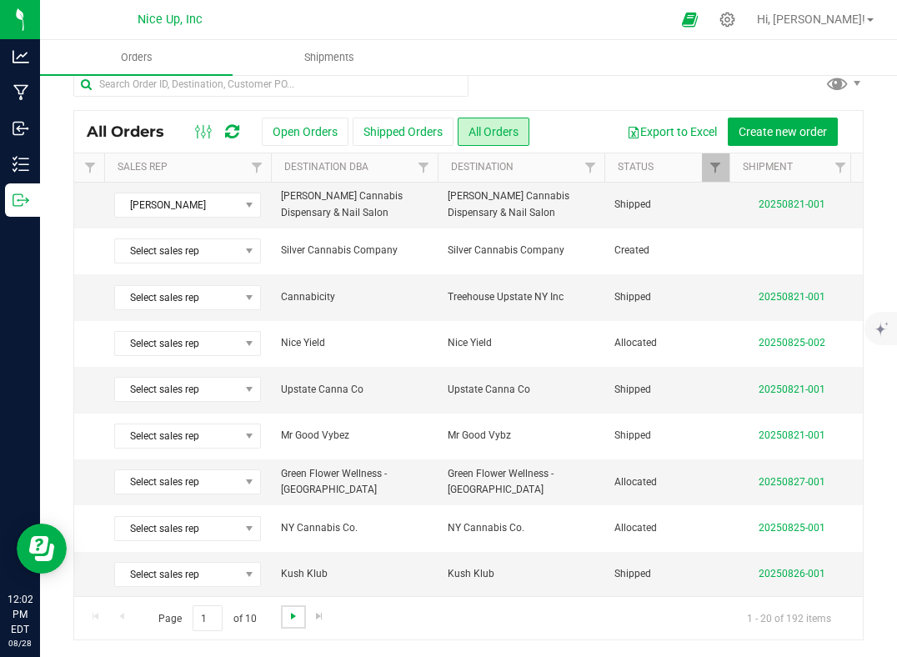
click at [288, 616] on span "Go to the next page" at bounding box center [293, 615] width 13 height 13
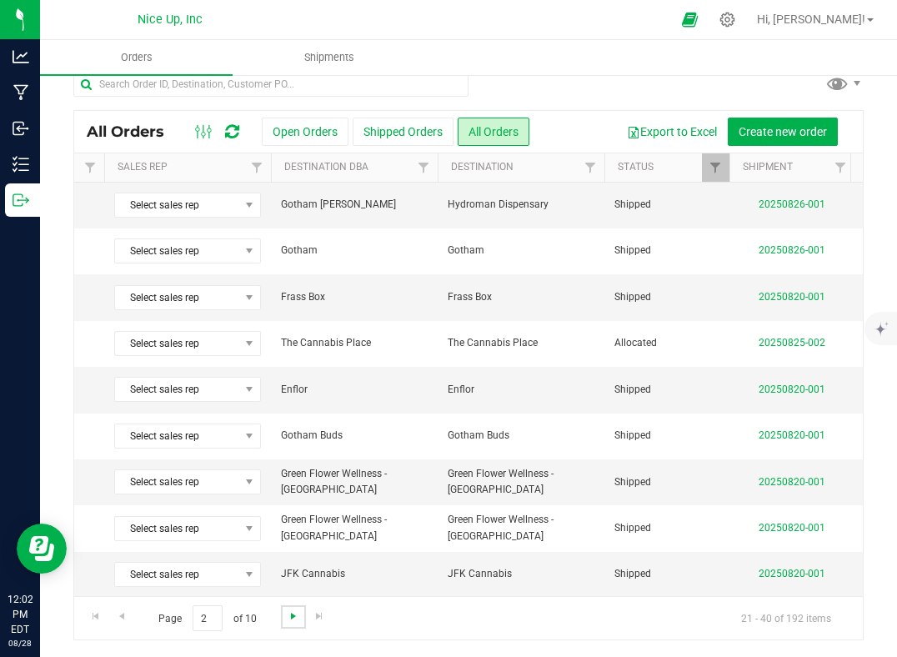
scroll to position [0, 0]
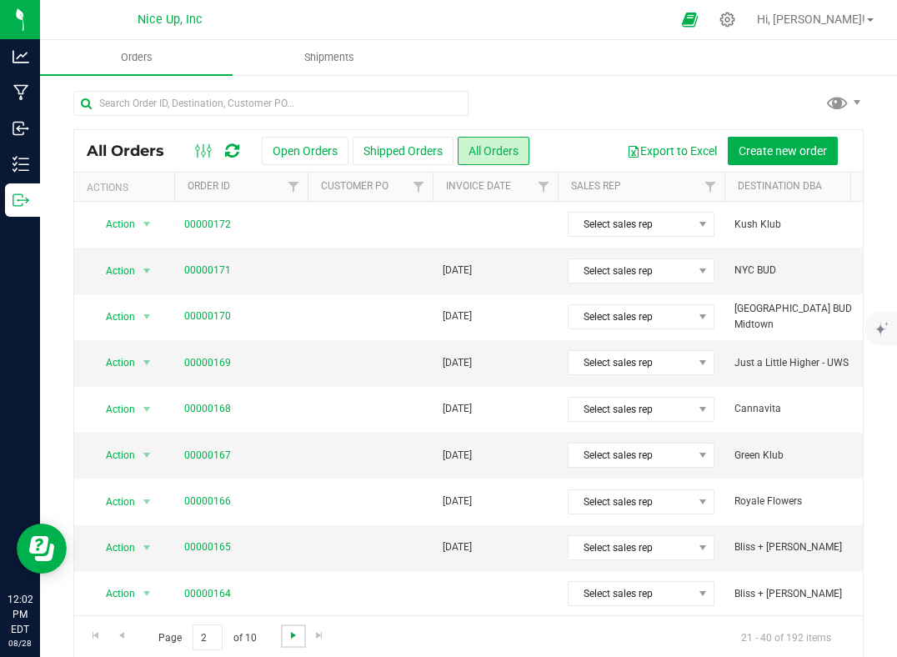
click at [297, 635] on span "Go to the next page" at bounding box center [293, 634] width 13 height 13
